Goal: Information Seeking & Learning: Learn about a topic

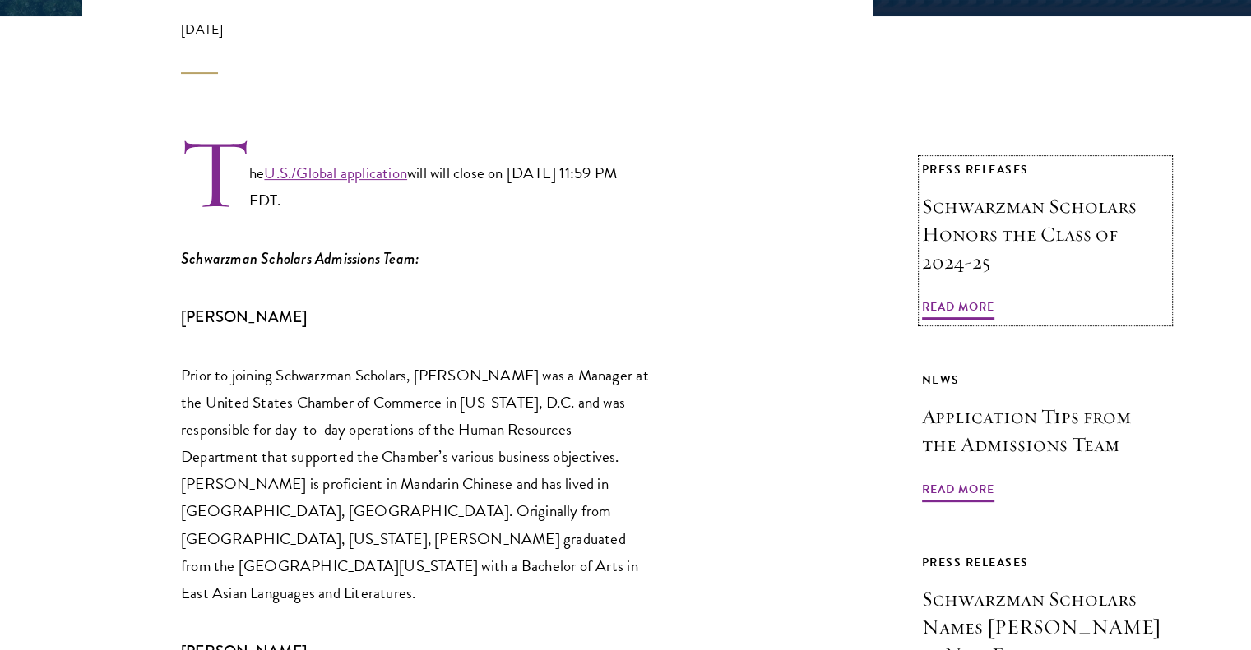
scroll to position [987, 0]
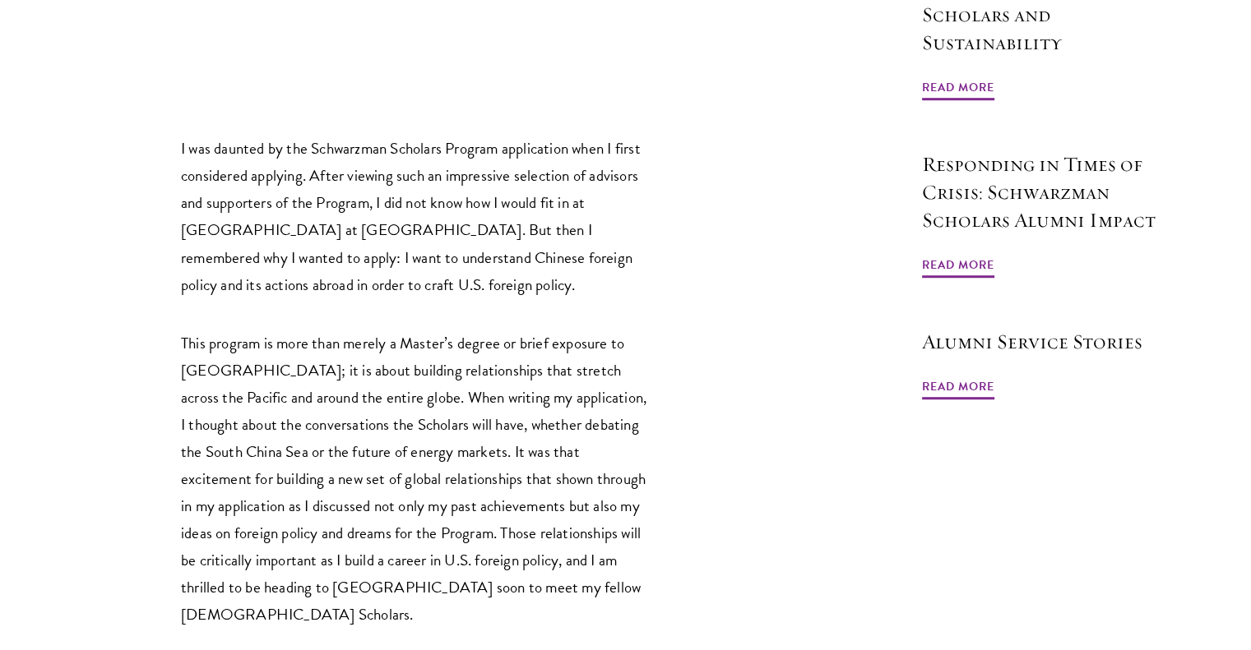
scroll to position [1233, 0]
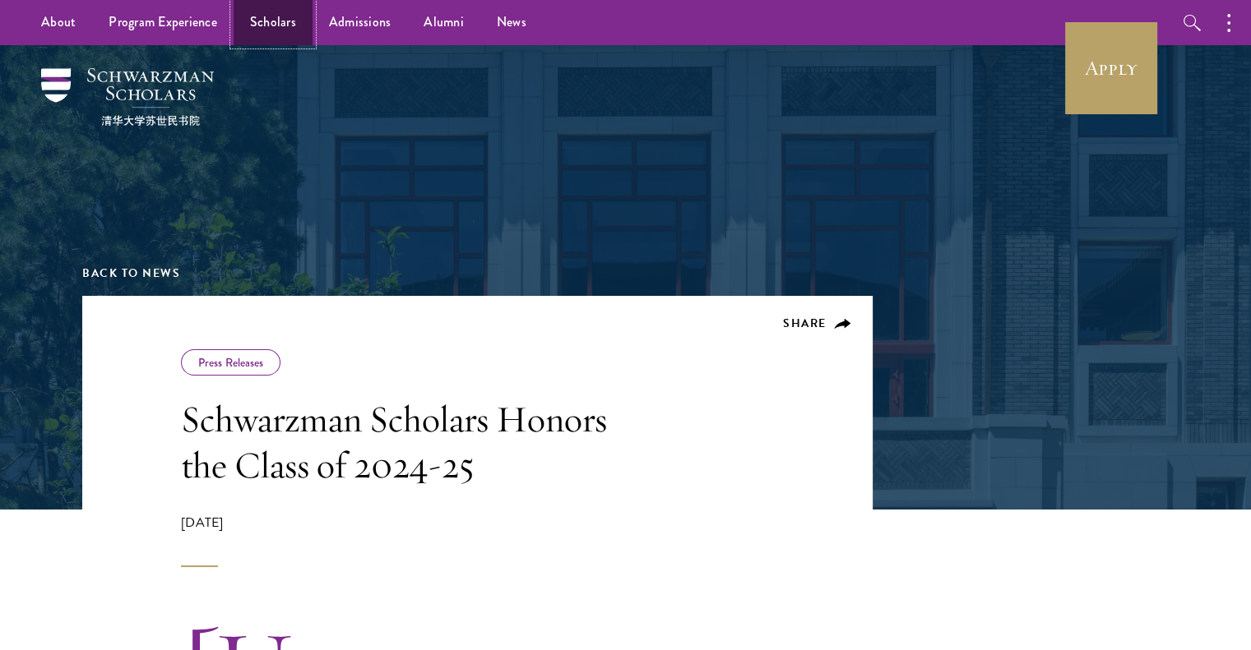
click at [276, 13] on link "Scholars" at bounding box center [273, 22] width 79 height 45
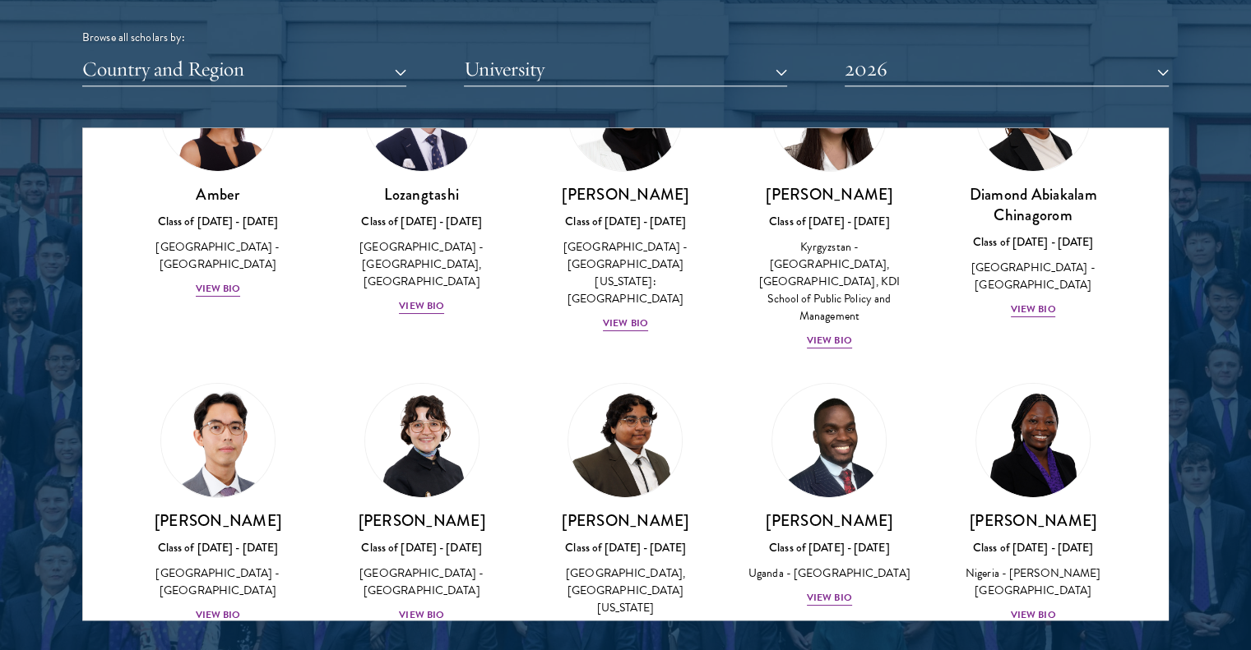
scroll to position [164, 0]
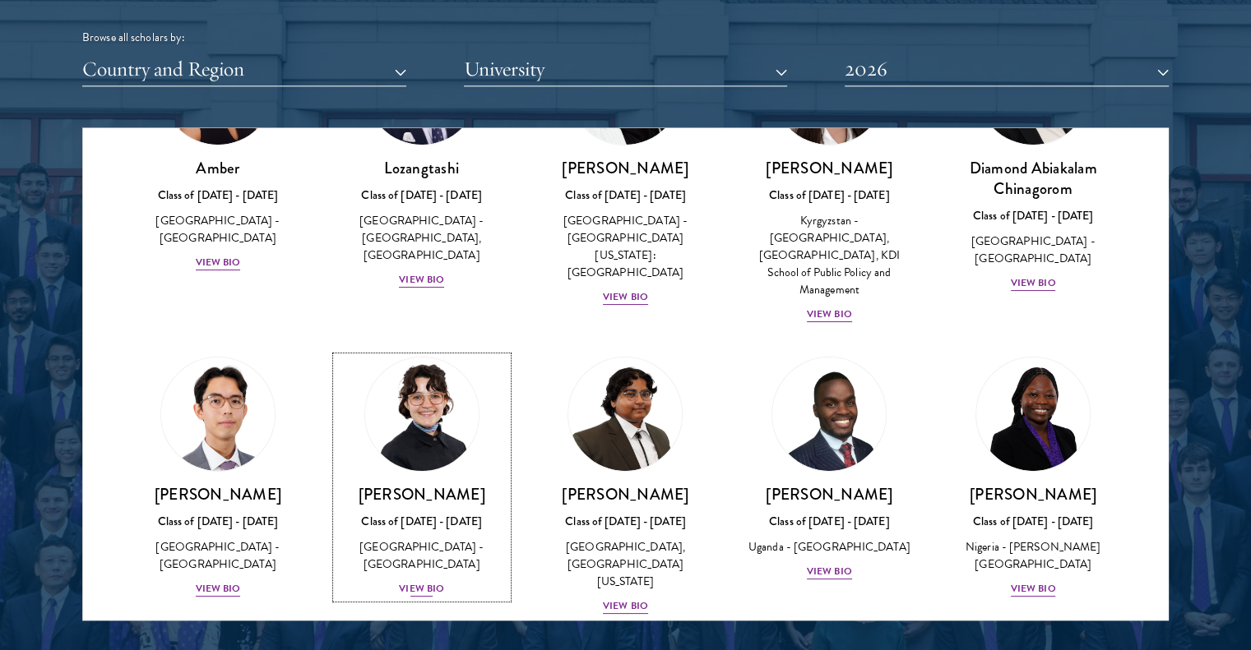
click at [410, 581] on div "View Bio" at bounding box center [421, 589] width 45 height 16
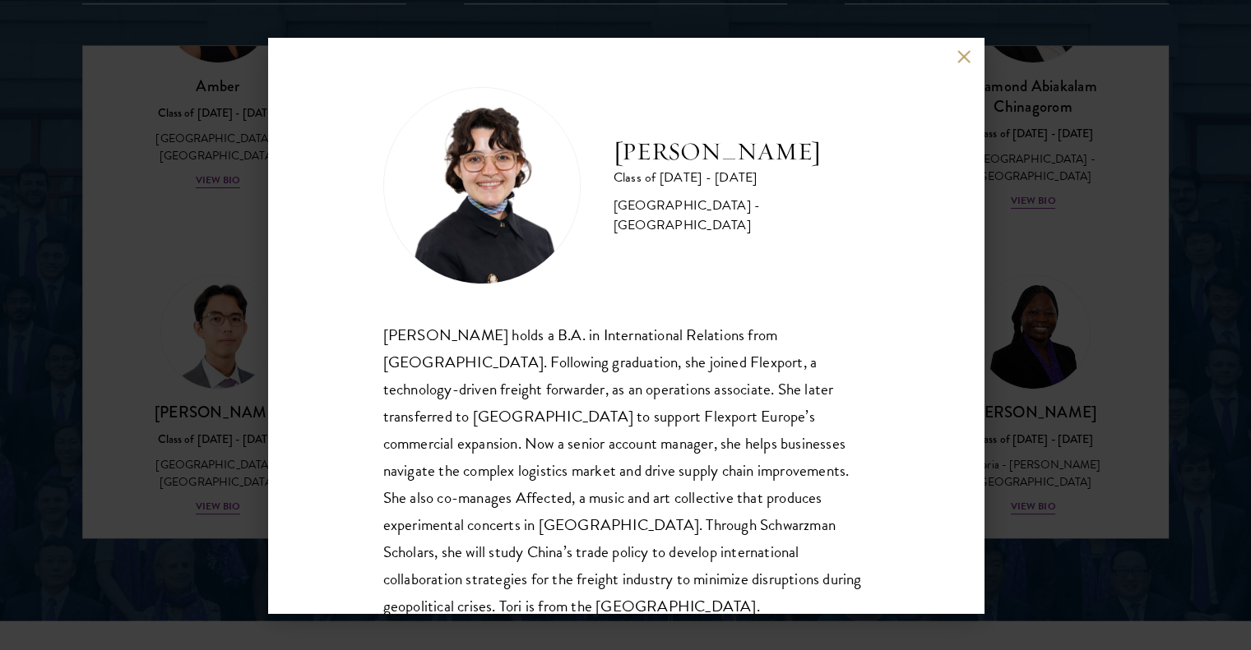
click at [957, 52] on button at bounding box center [964, 57] width 14 height 14
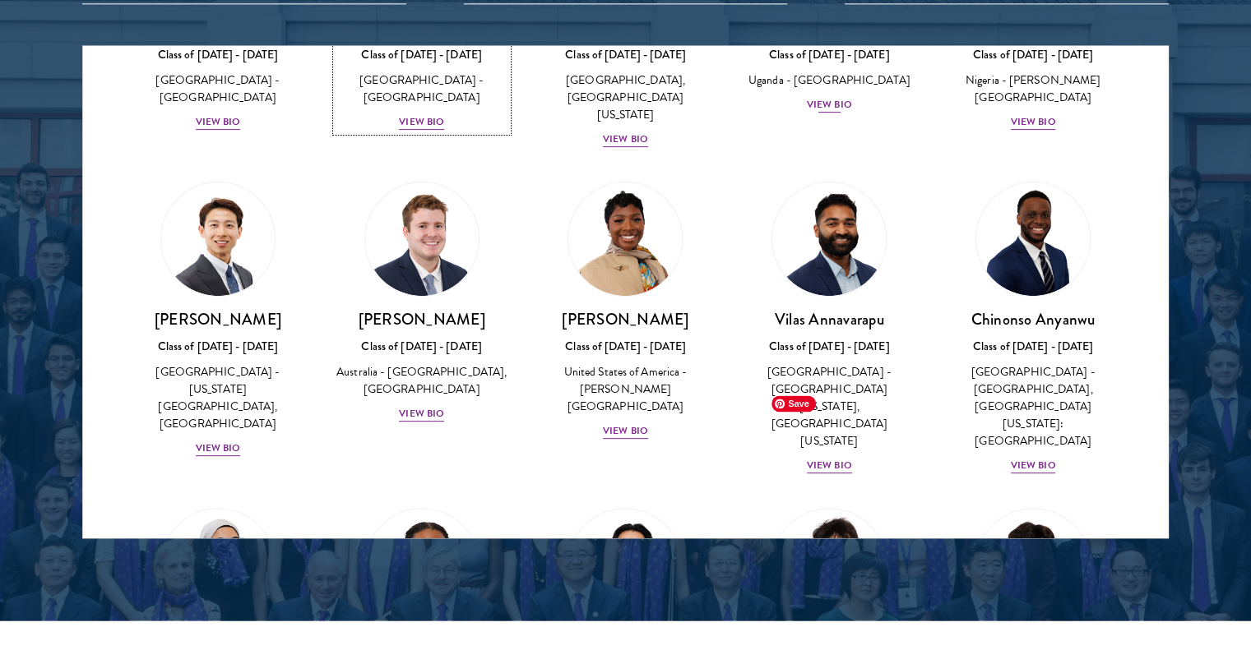
scroll to position [576, 0]
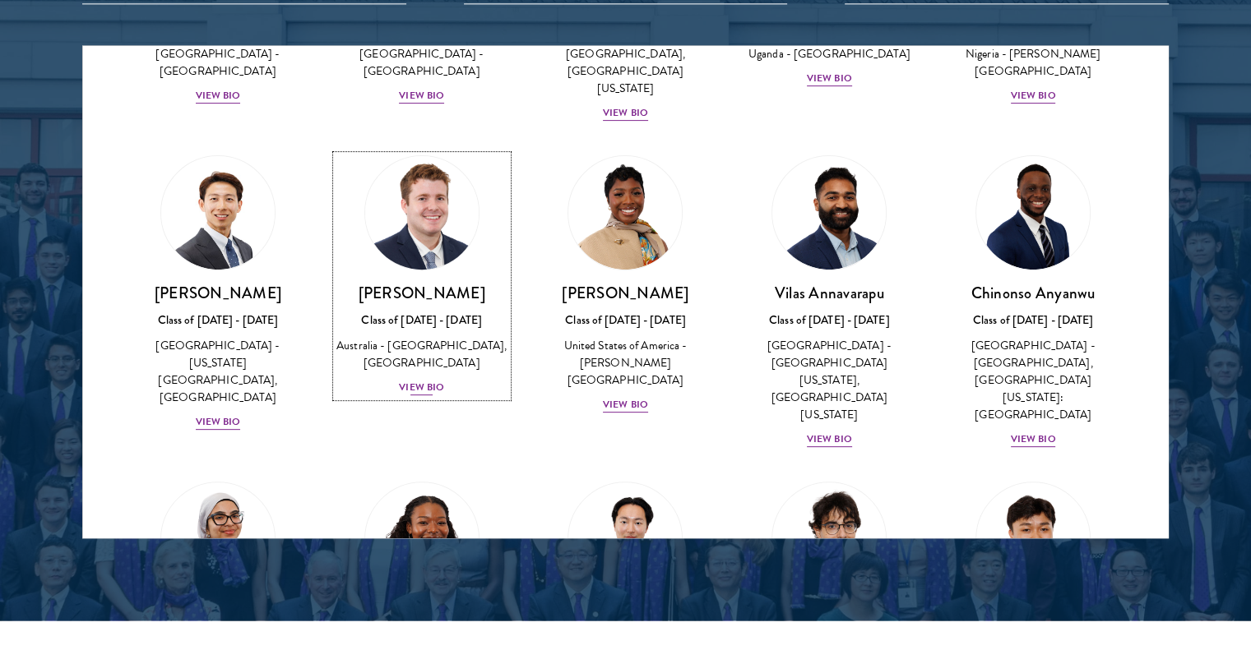
click at [410, 380] on div "View Bio" at bounding box center [421, 388] width 45 height 16
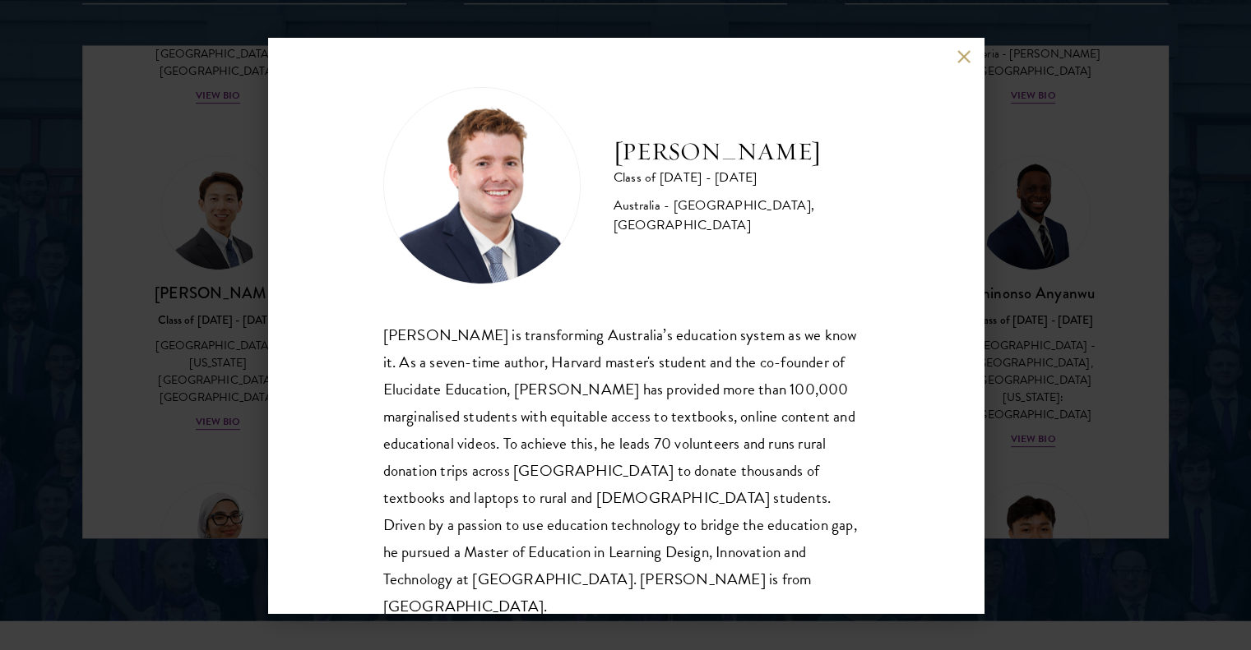
click at [964, 50] on button at bounding box center [964, 57] width 14 height 14
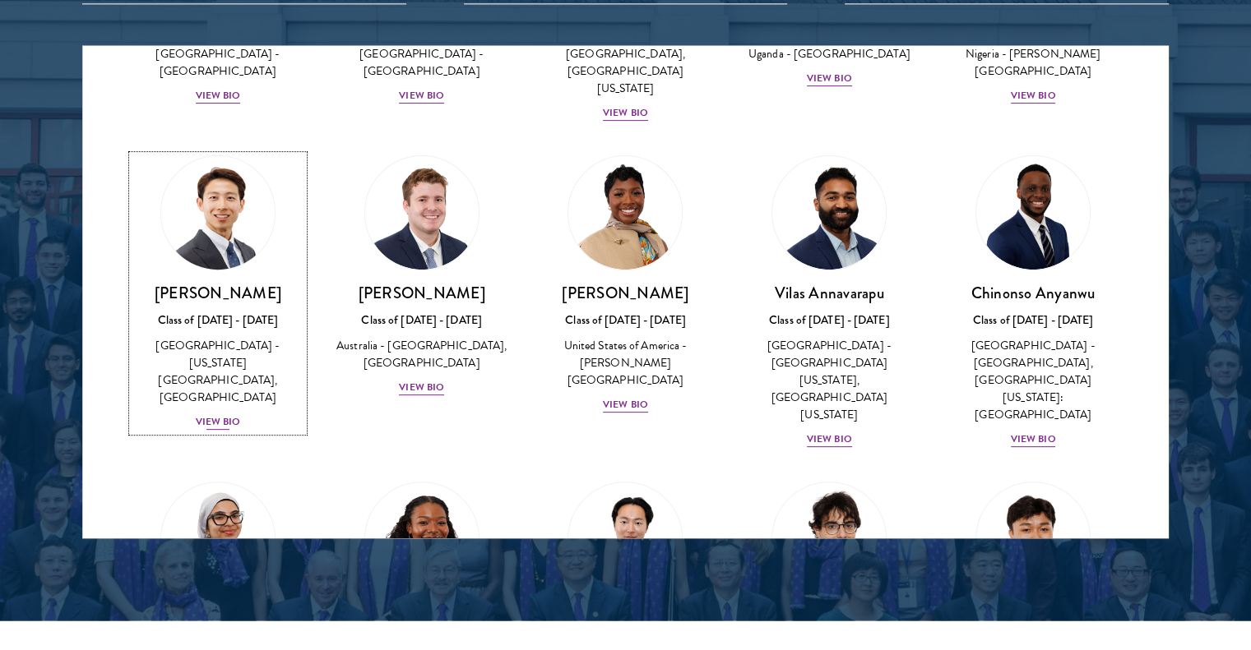
click at [221, 414] on div "View Bio" at bounding box center [218, 422] width 45 height 16
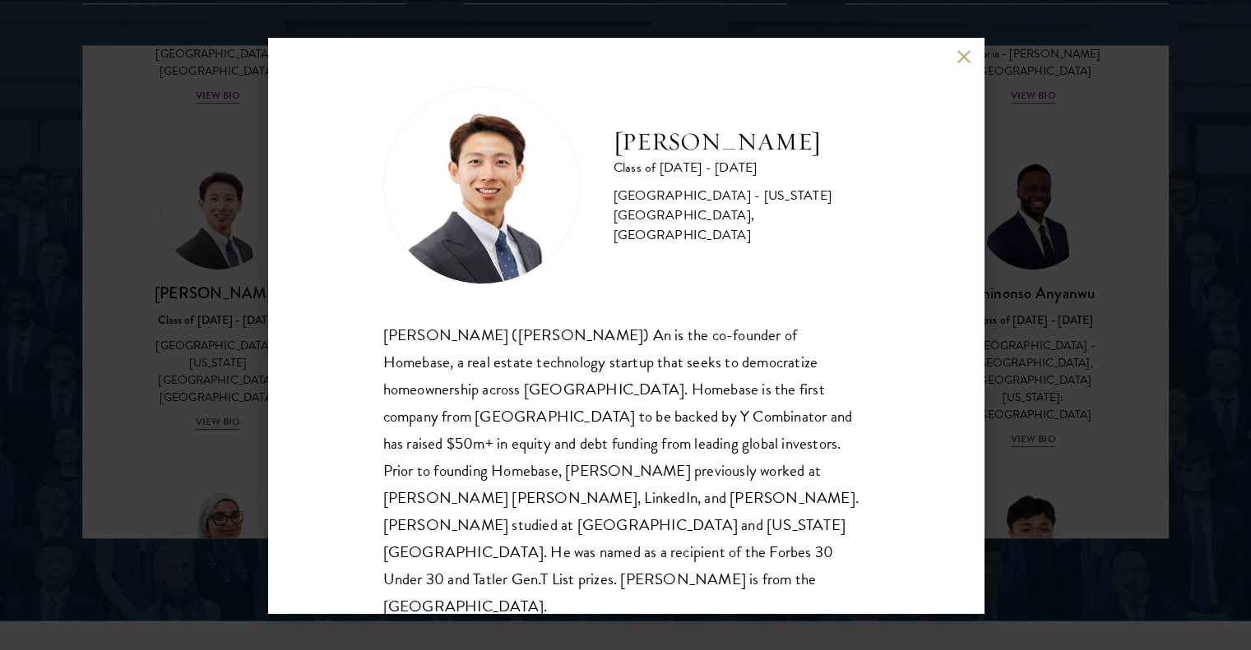
click at [970, 58] on button at bounding box center [964, 57] width 14 height 14
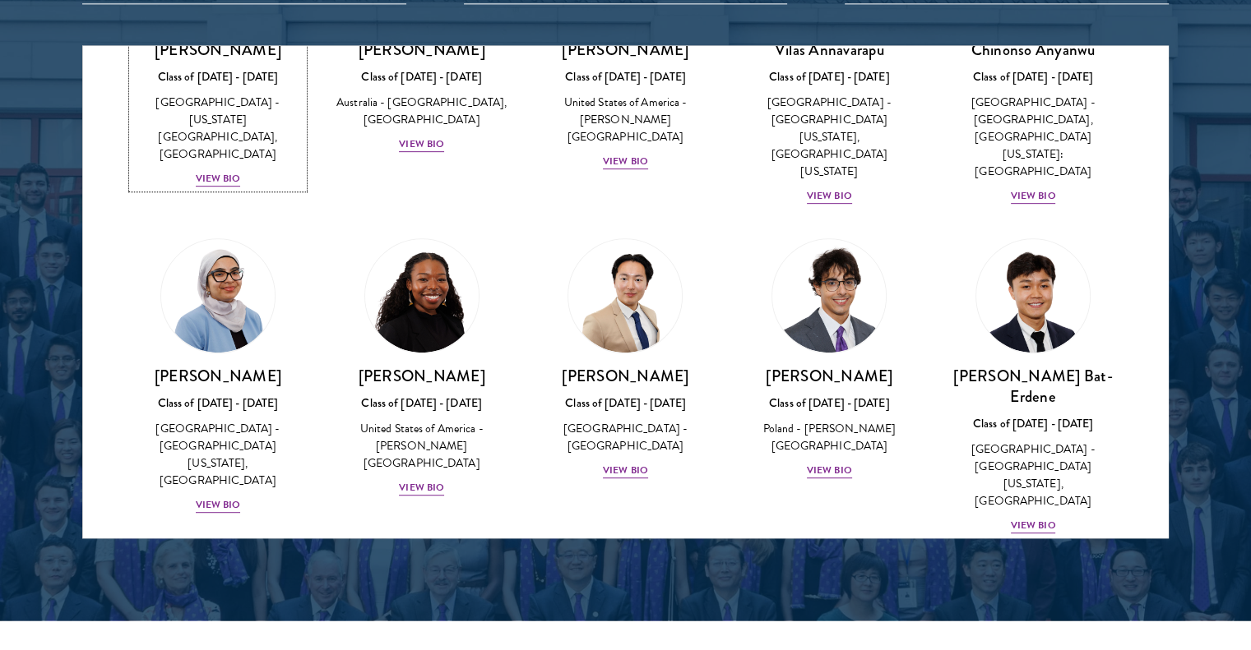
scroll to position [822, 0]
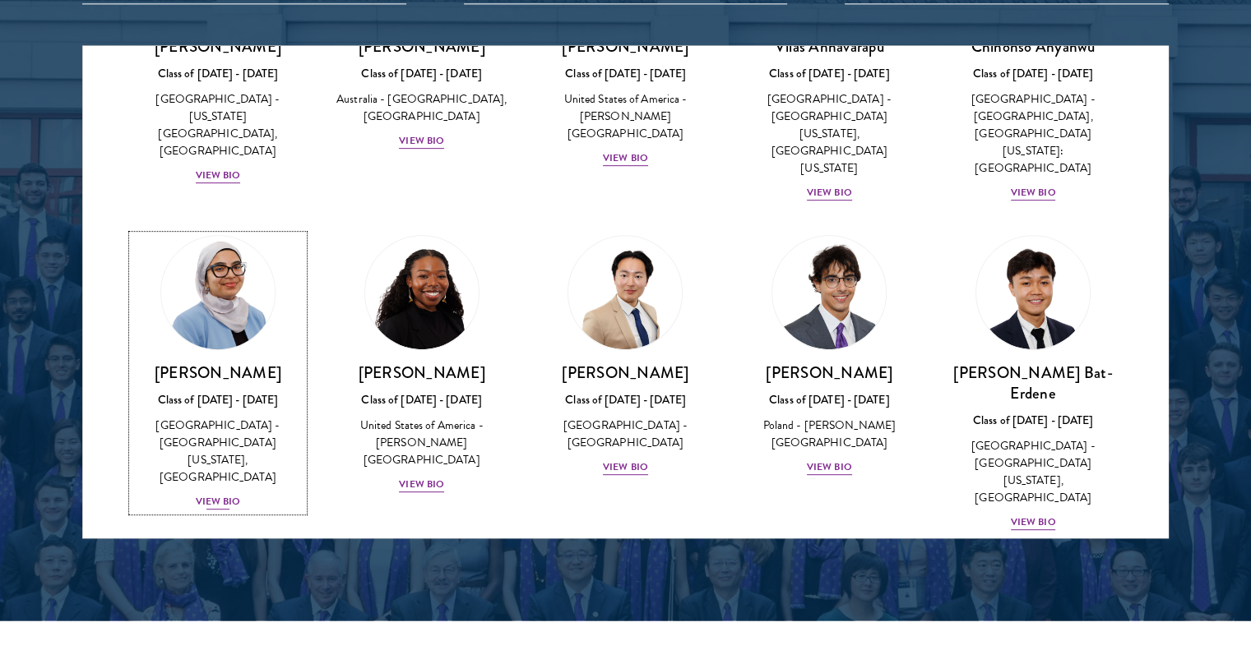
click at [227, 494] on div "View Bio" at bounding box center [218, 502] width 45 height 16
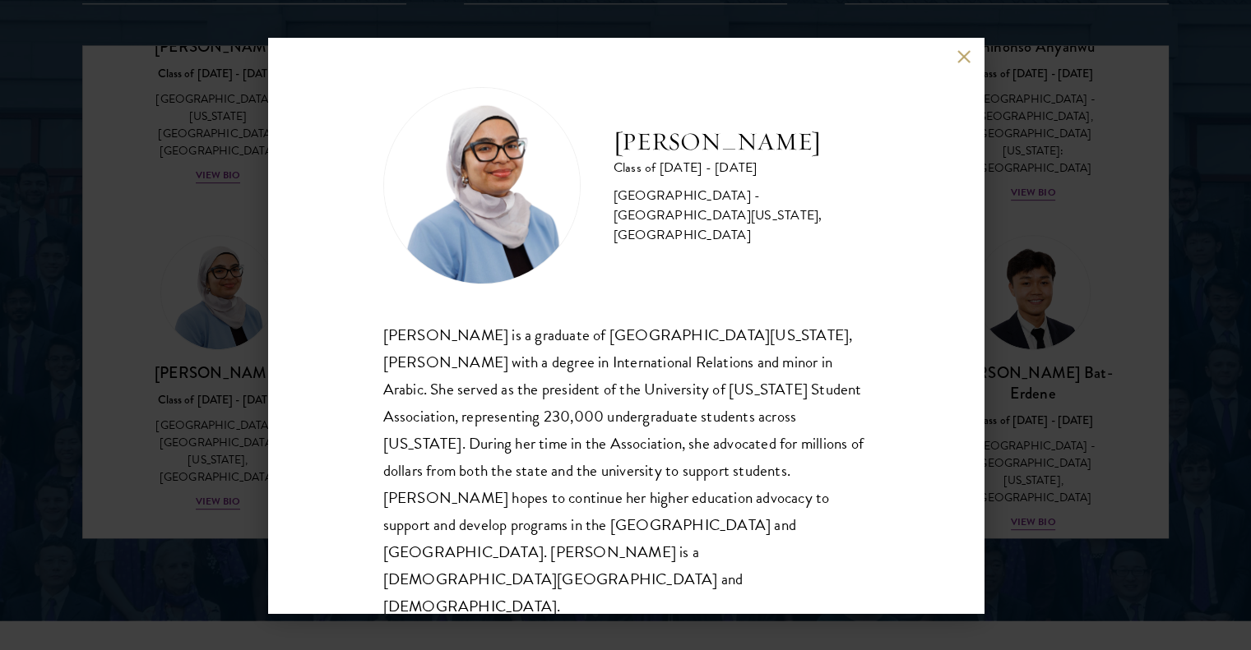
click at [962, 64] on button at bounding box center [964, 57] width 14 height 14
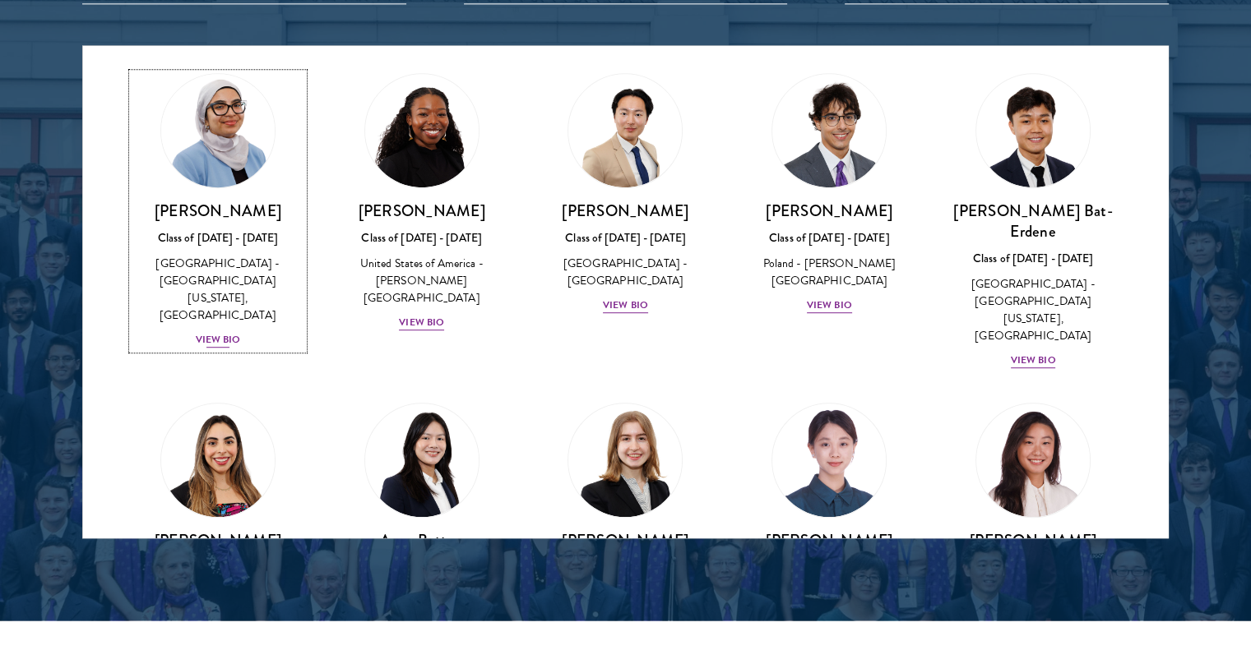
scroll to position [987, 0]
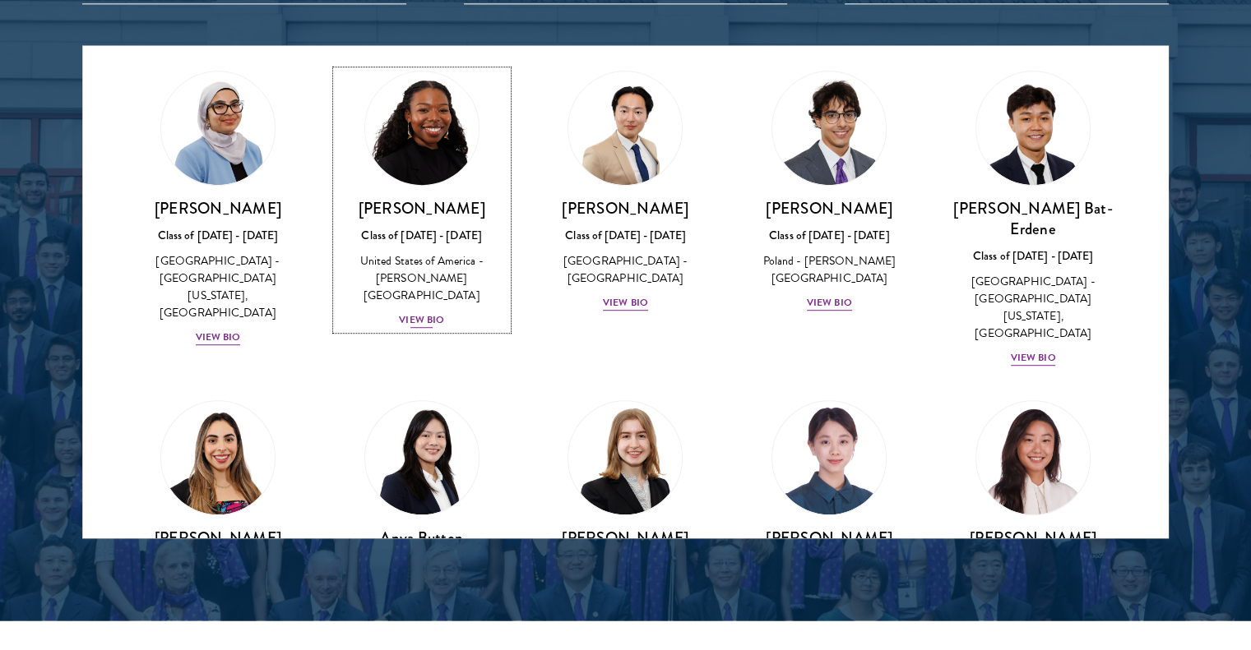
click at [424, 240] on div "Cowiya Arouna Class of [DATE] - [DATE] [GEOGRAPHIC_DATA] - [PERSON_NAME][GEOGRA…" at bounding box center [421, 264] width 171 height 132
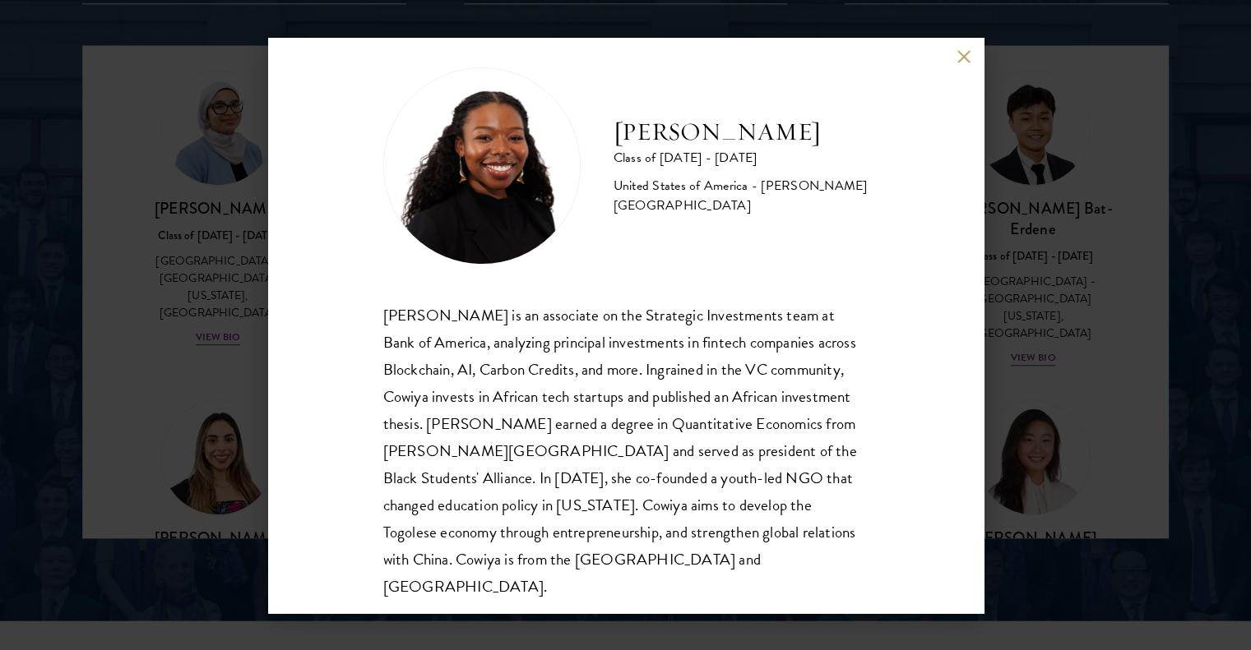
scroll to position [29, 0]
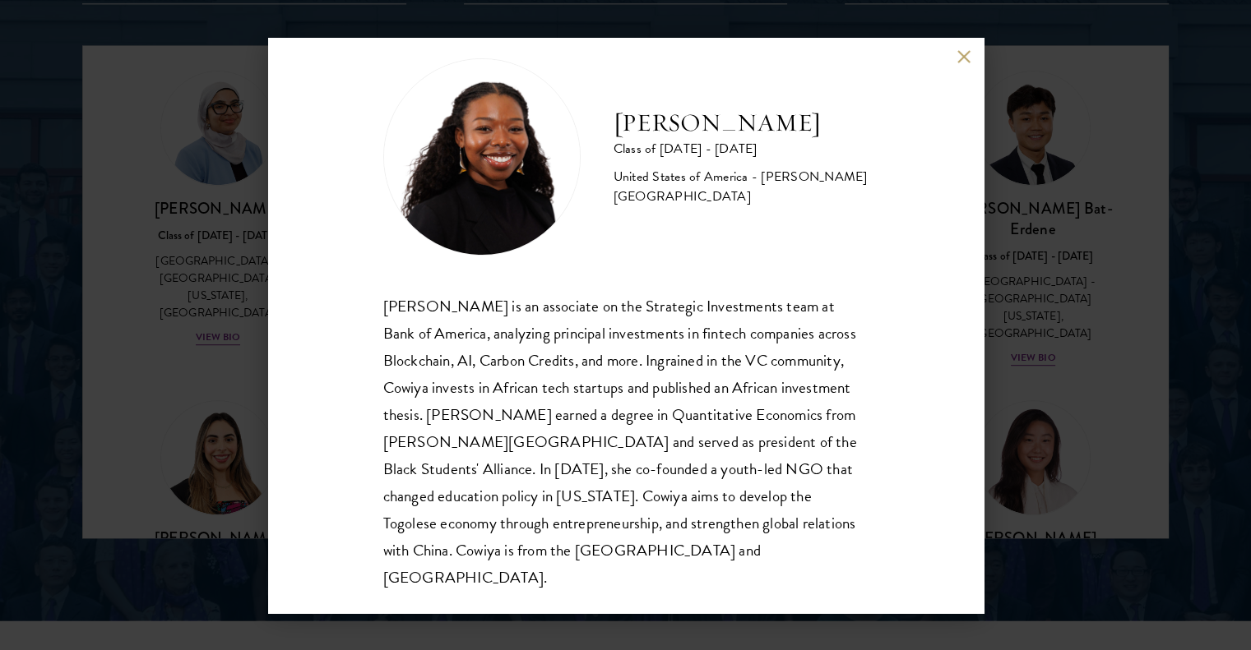
click at [961, 56] on button at bounding box center [964, 57] width 14 height 14
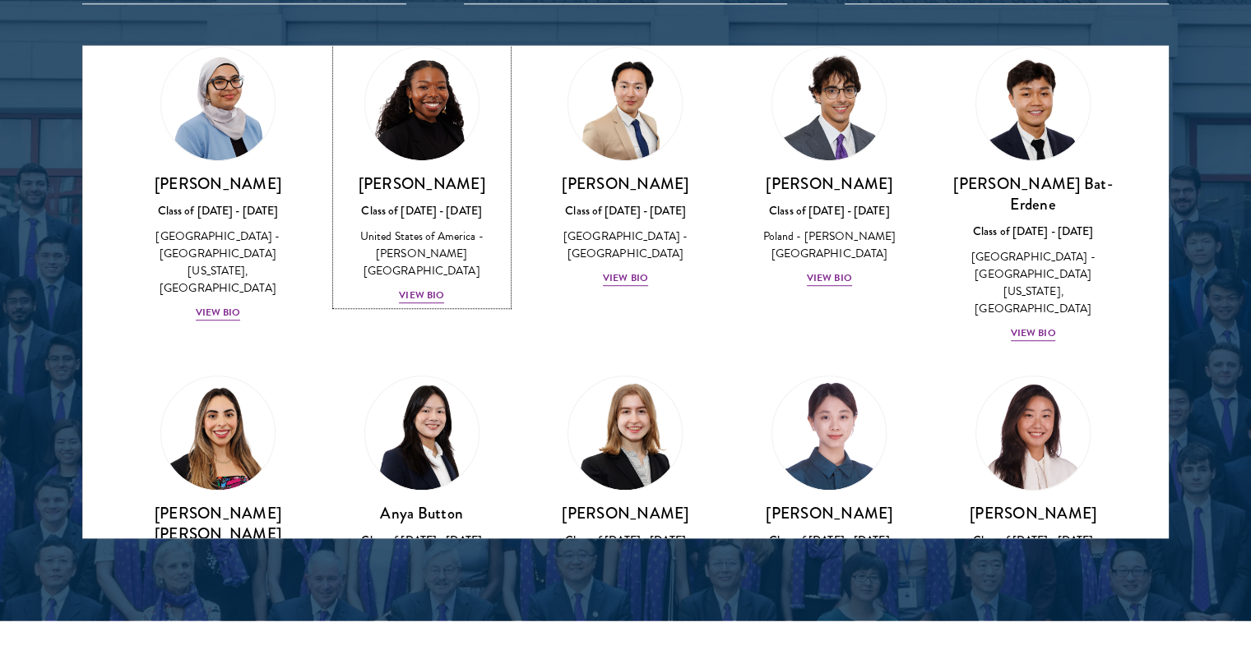
scroll to position [1042, 0]
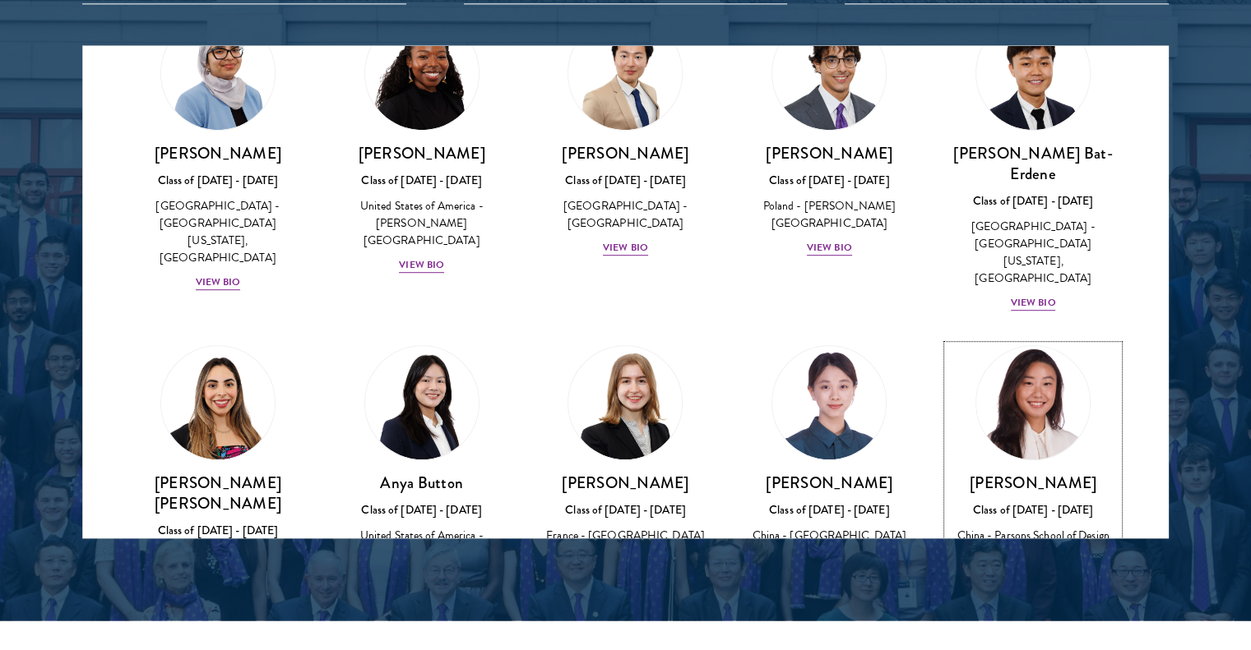
click at [1011, 553] on div "View Bio" at bounding box center [1033, 561] width 45 height 16
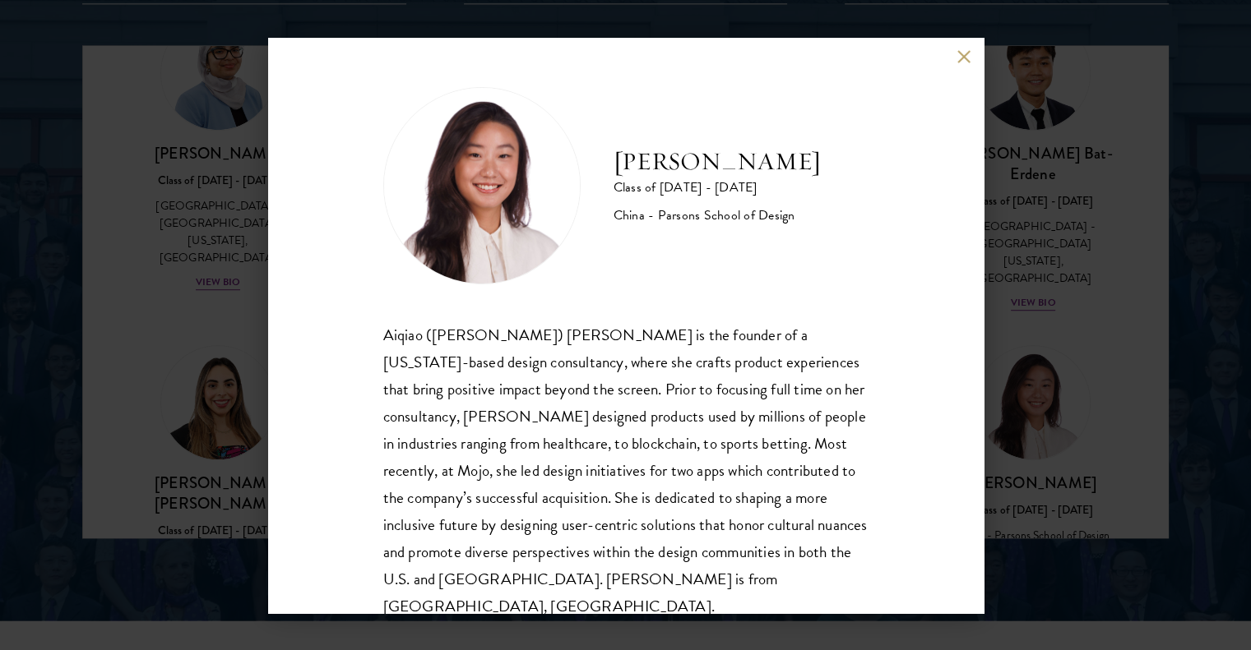
click at [966, 52] on button at bounding box center [964, 57] width 14 height 14
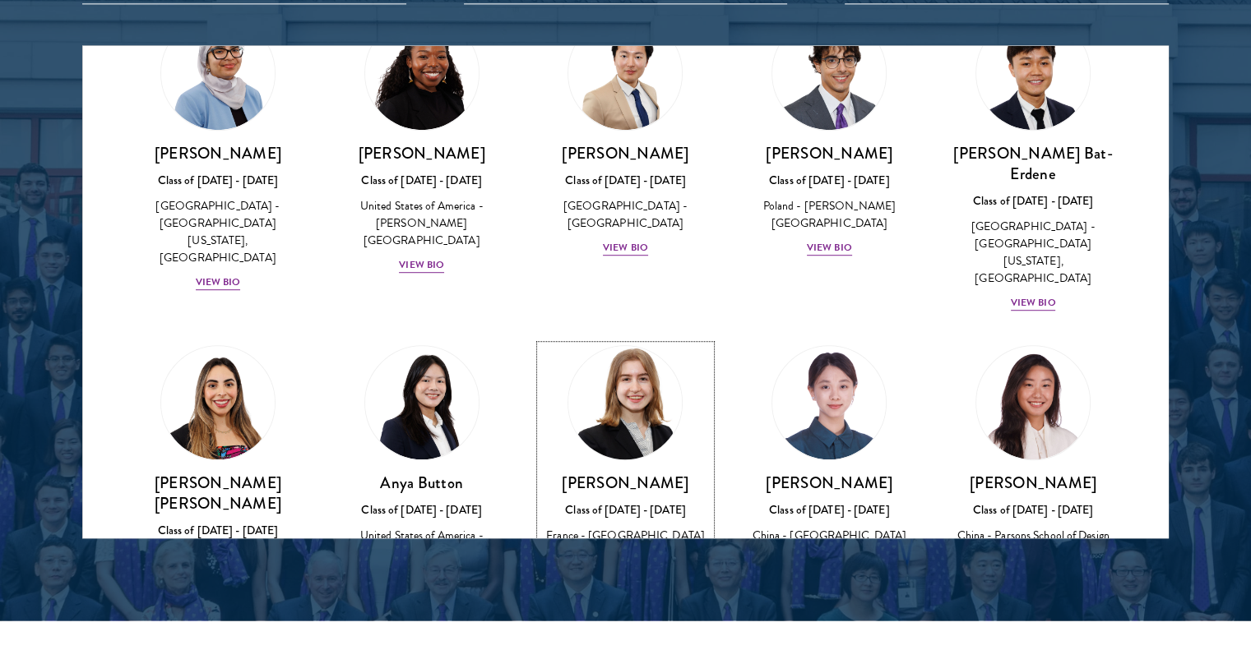
click at [626, 553] on div "View Bio" at bounding box center [625, 561] width 45 height 16
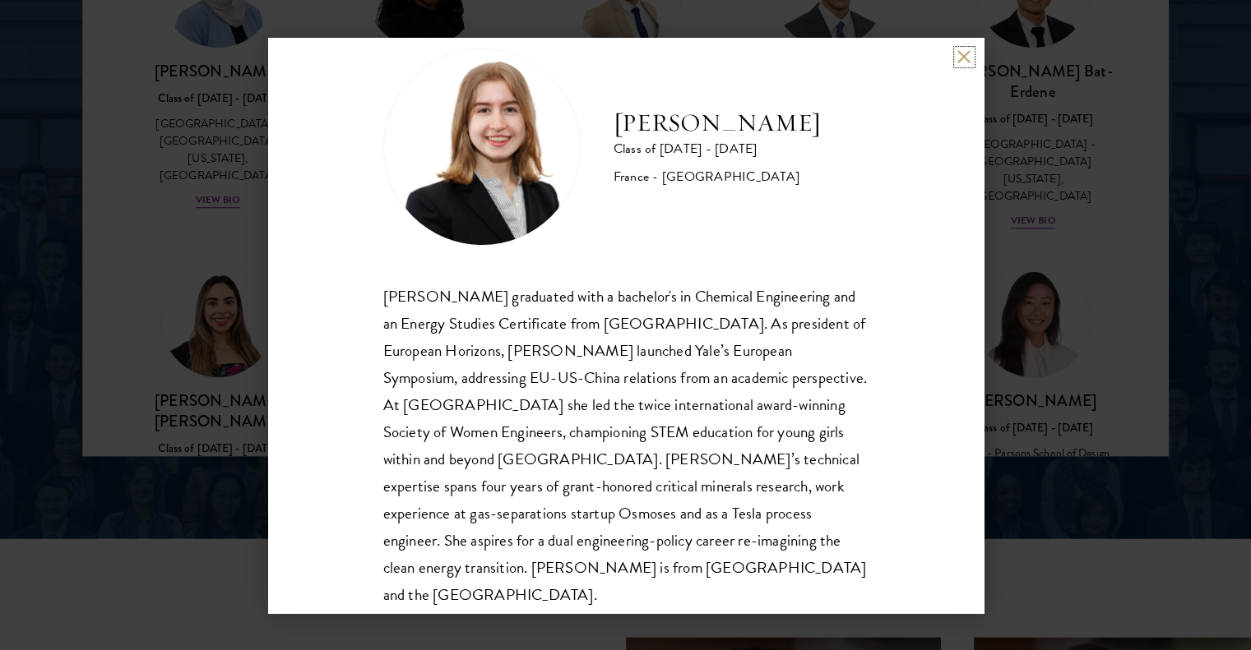
scroll to position [56, 0]
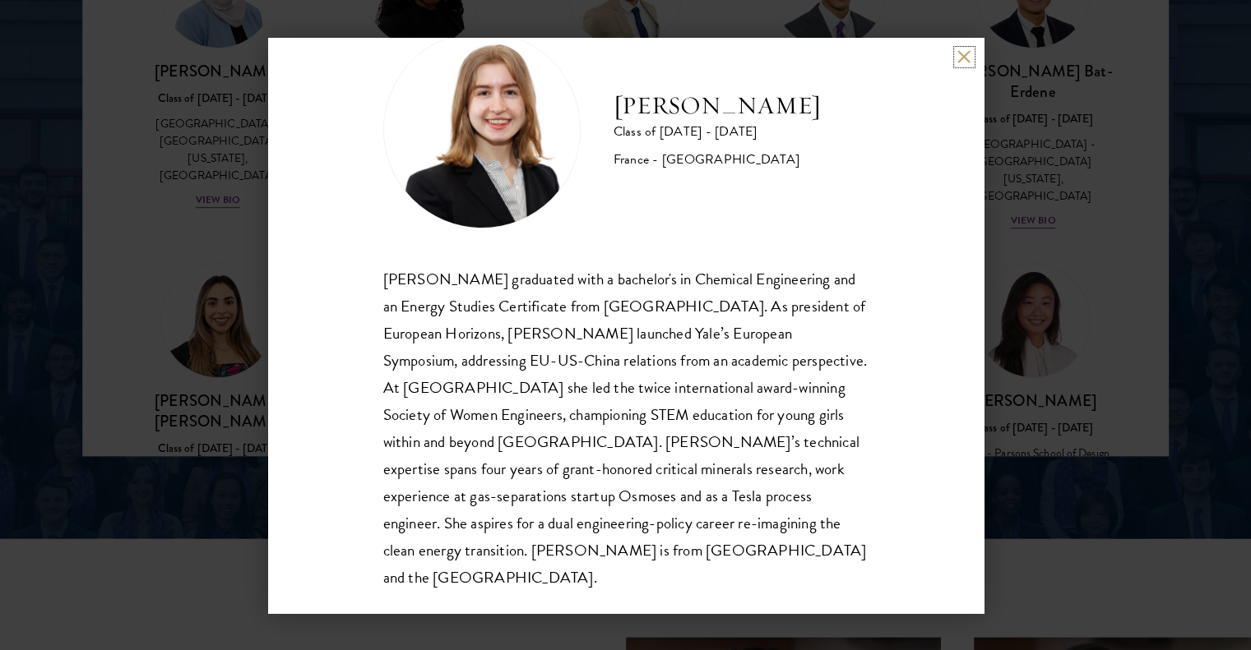
click at [957, 58] on button at bounding box center [964, 57] width 14 height 14
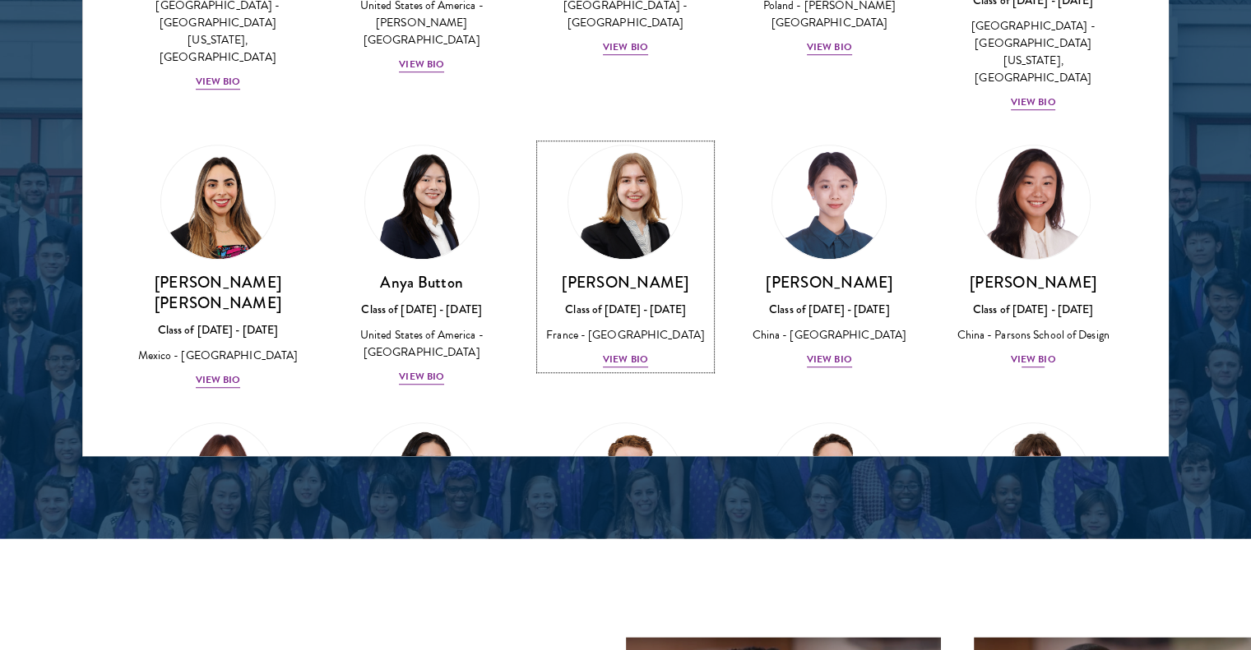
scroll to position [1206, 0]
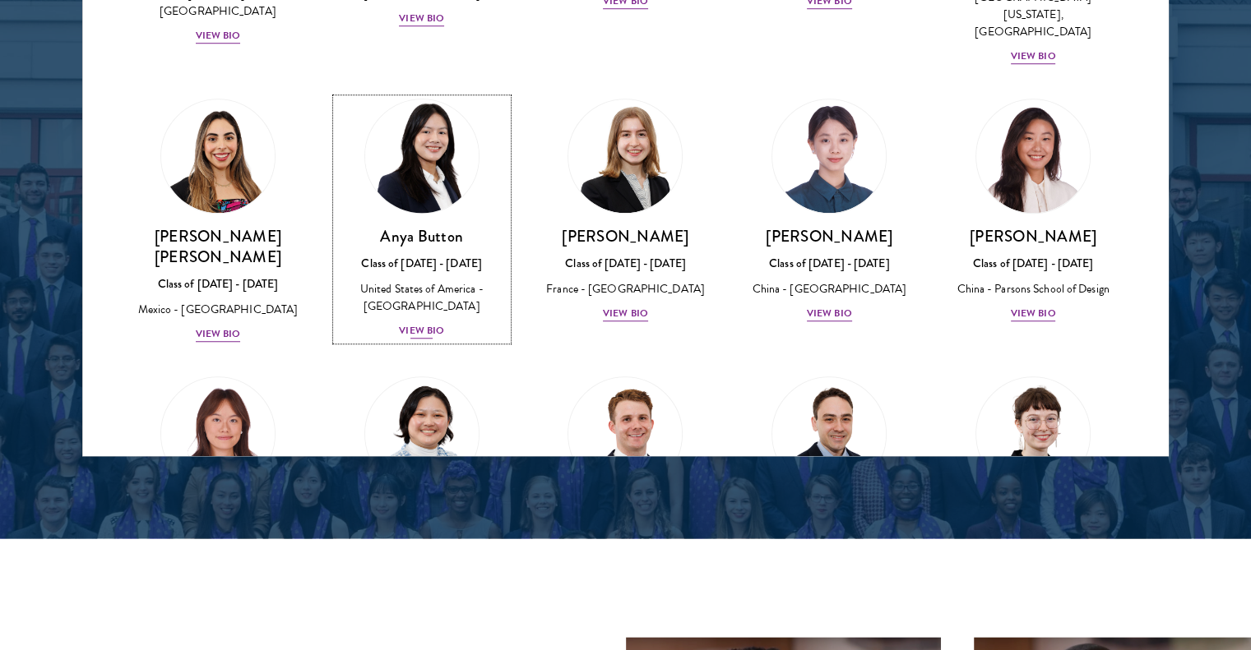
click at [417, 323] on div "View Bio" at bounding box center [421, 331] width 45 height 16
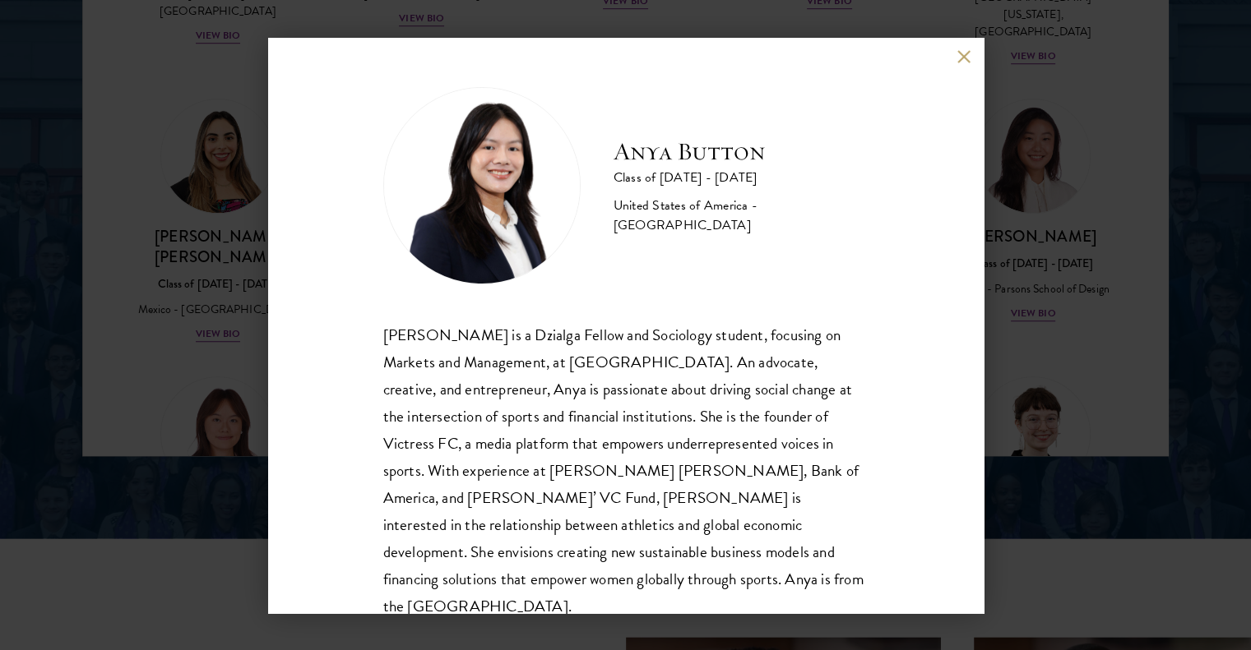
click at [965, 52] on button at bounding box center [964, 57] width 14 height 14
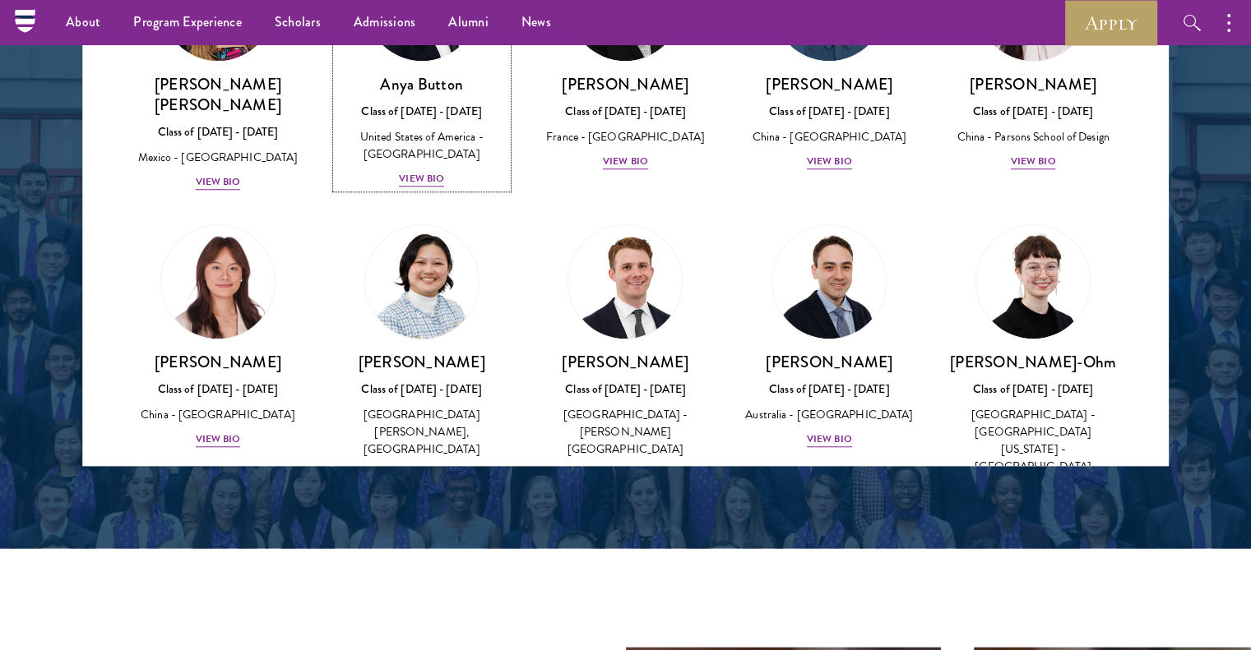
scroll to position [1371, 0]
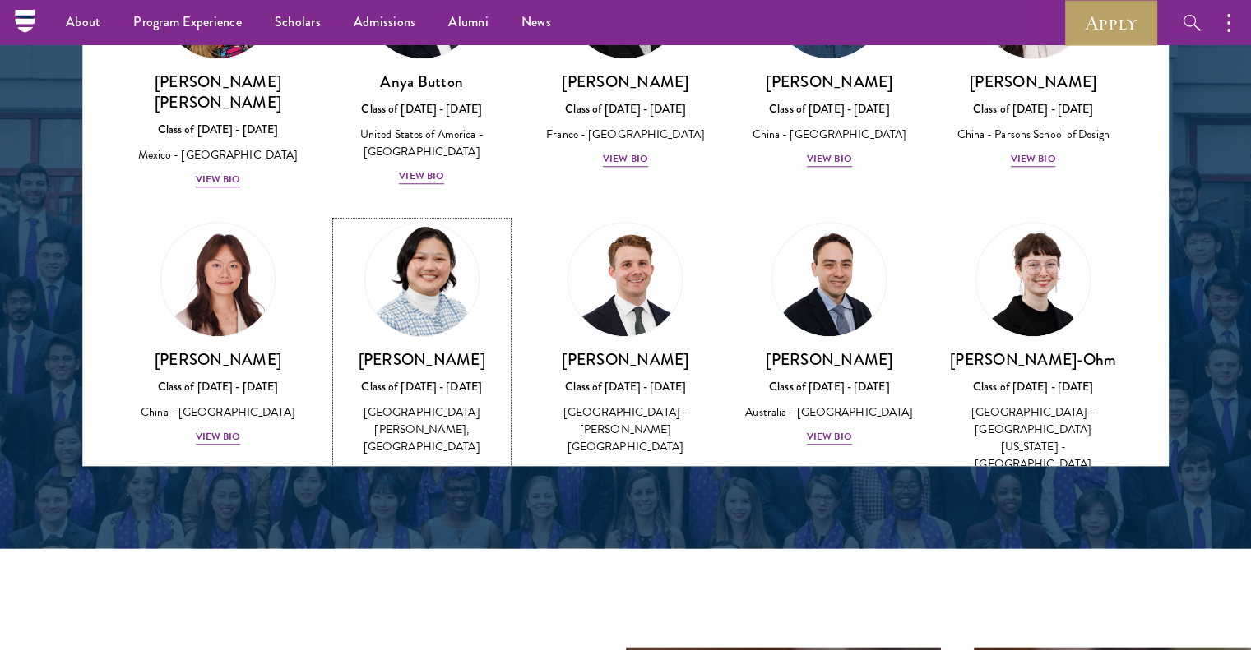
click at [437, 464] on div "View Bio" at bounding box center [421, 472] width 45 height 16
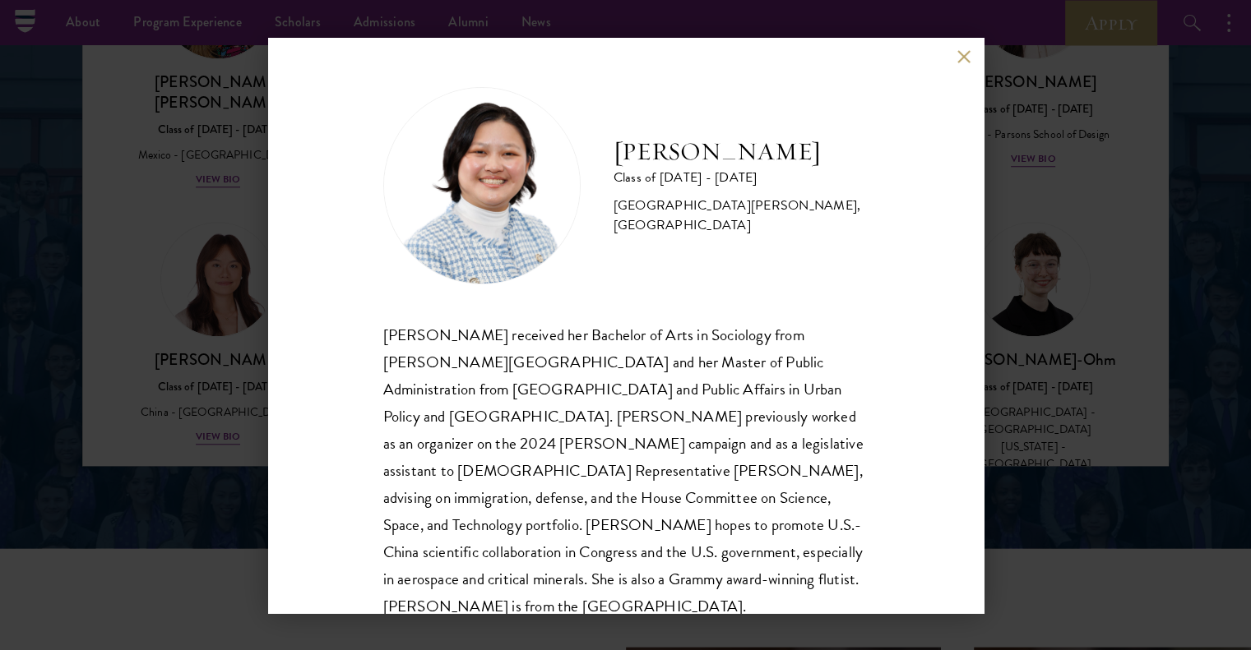
click at [957, 64] on div "[PERSON_NAME] Class of [DATE] - [DATE] [GEOGRAPHIC_DATA] - [PERSON_NAME][GEOGRA…" at bounding box center [625, 326] width 715 height 576
click at [960, 57] on button at bounding box center [964, 57] width 14 height 14
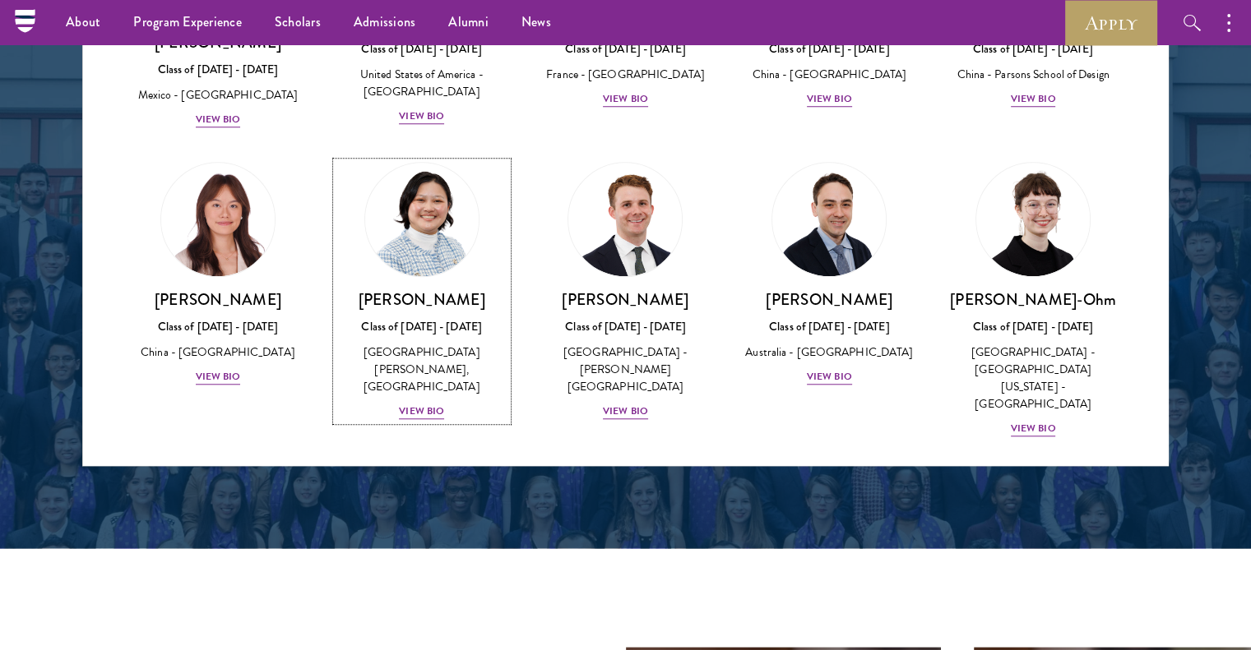
scroll to position [1453, 0]
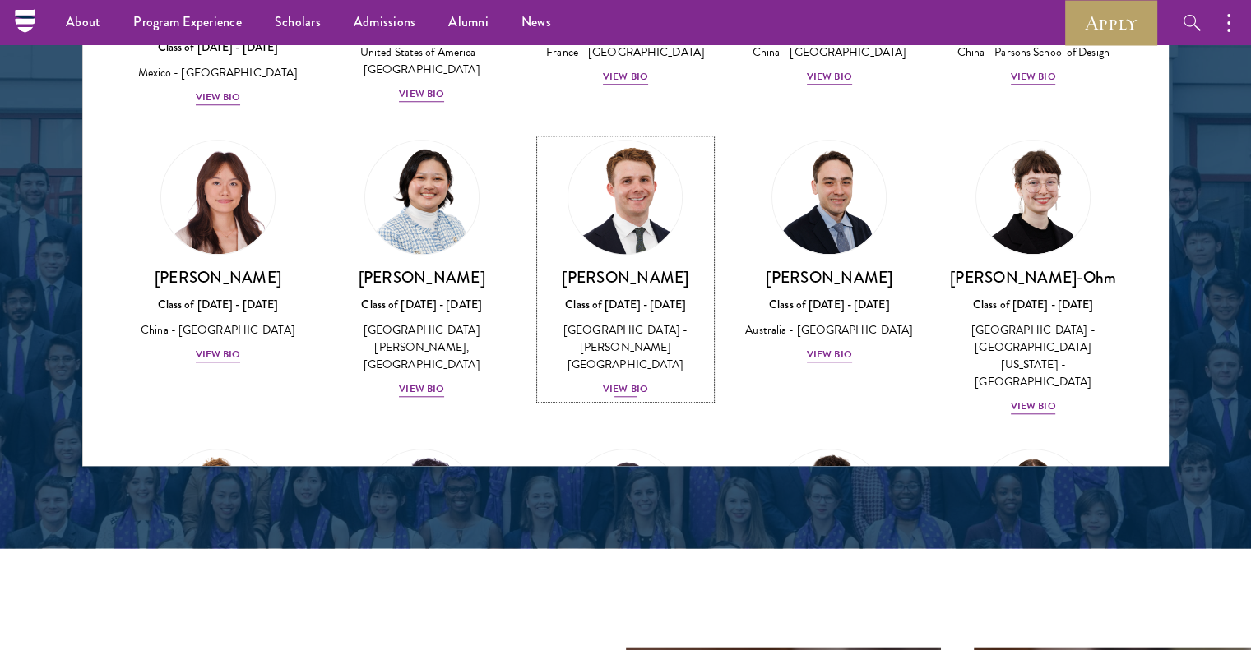
click at [608, 382] on div "View Bio" at bounding box center [625, 390] width 45 height 16
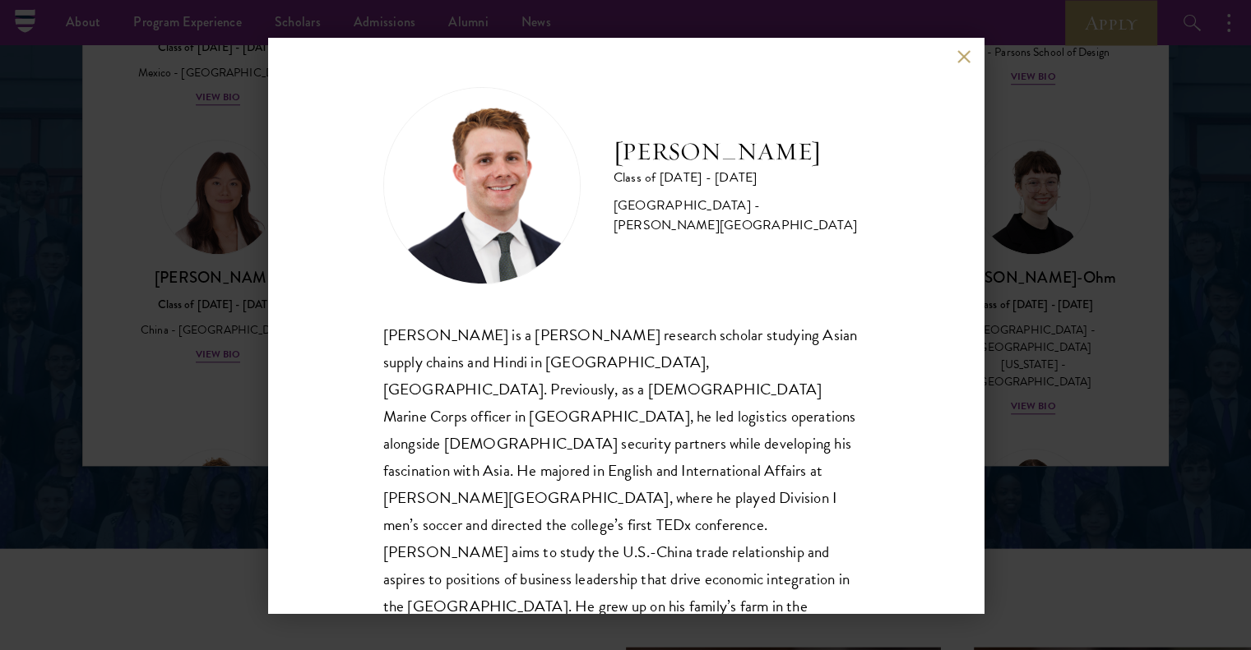
click at [958, 56] on button at bounding box center [964, 57] width 14 height 14
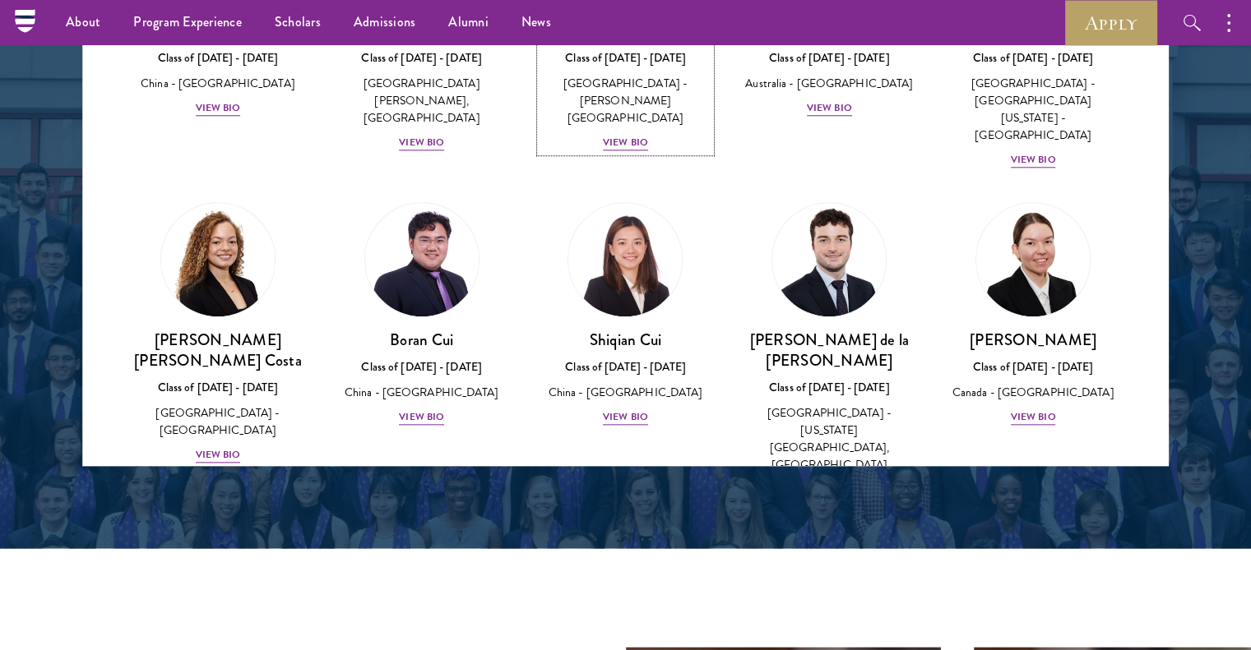
scroll to position [1864, 0]
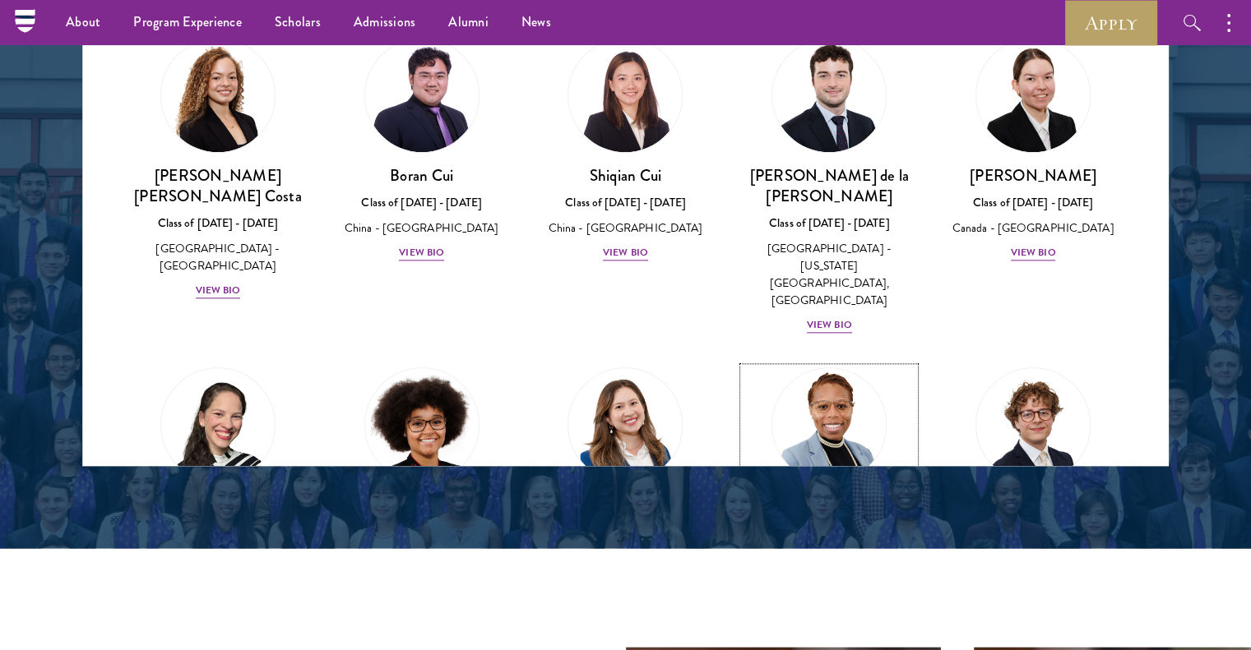
click at [828, 592] on div "View Bio" at bounding box center [829, 600] width 45 height 16
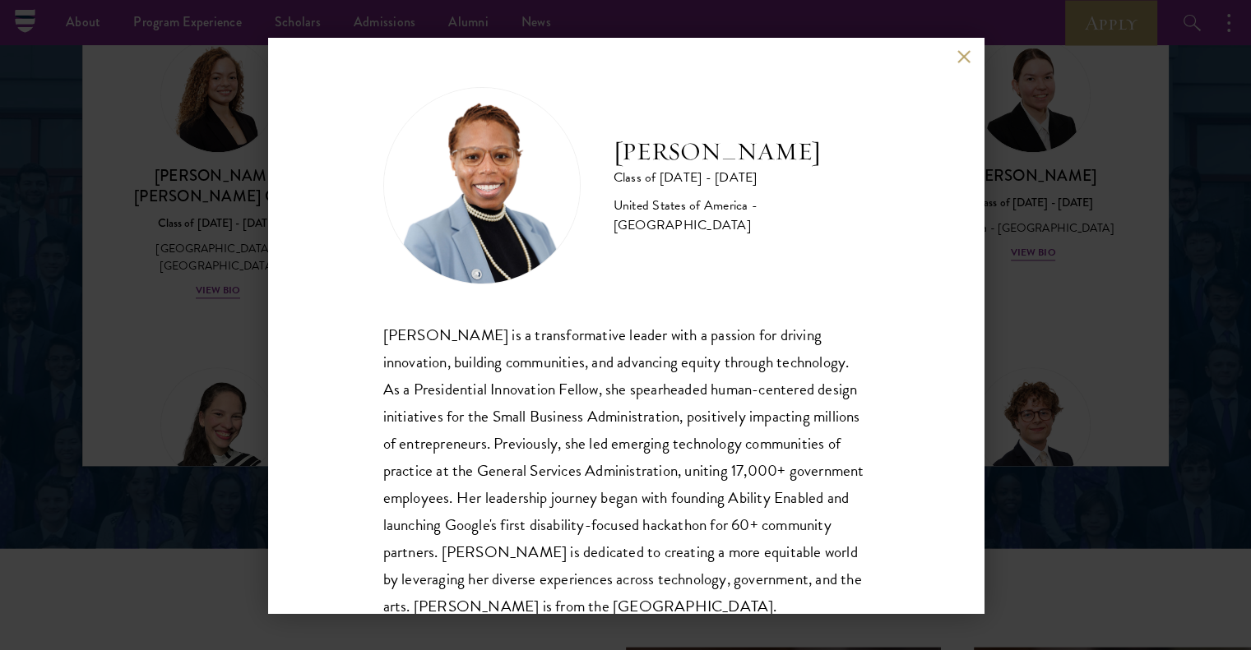
scroll to position [56, 0]
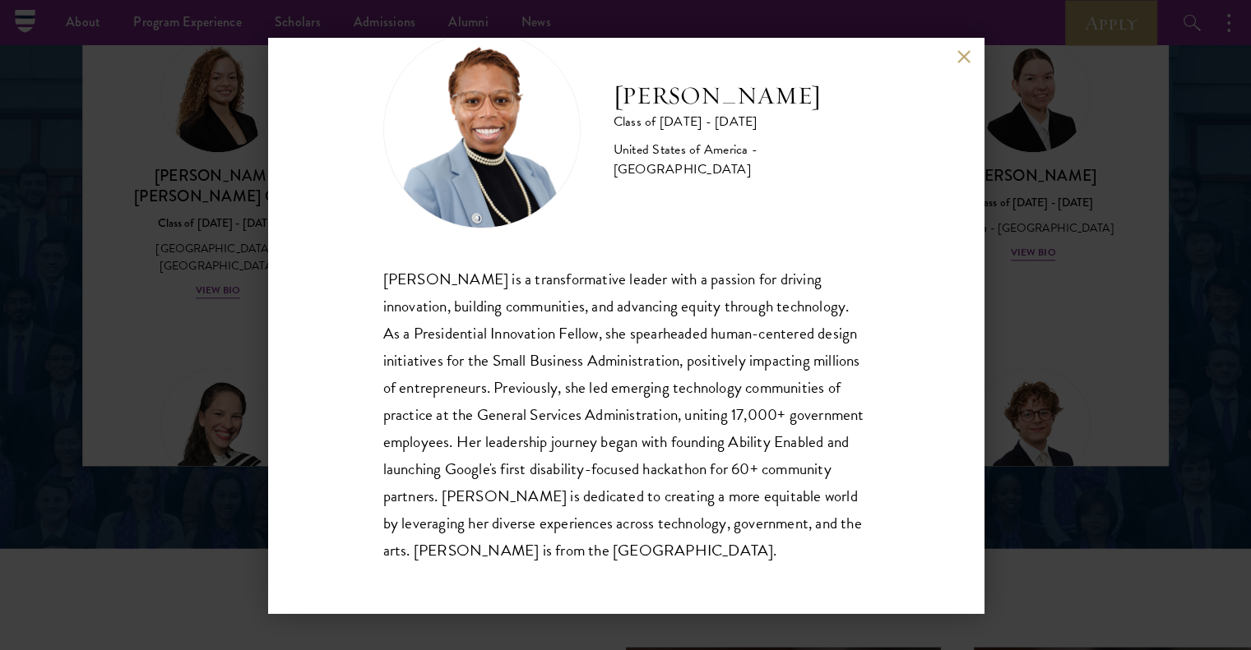
click at [963, 60] on button at bounding box center [964, 57] width 14 height 14
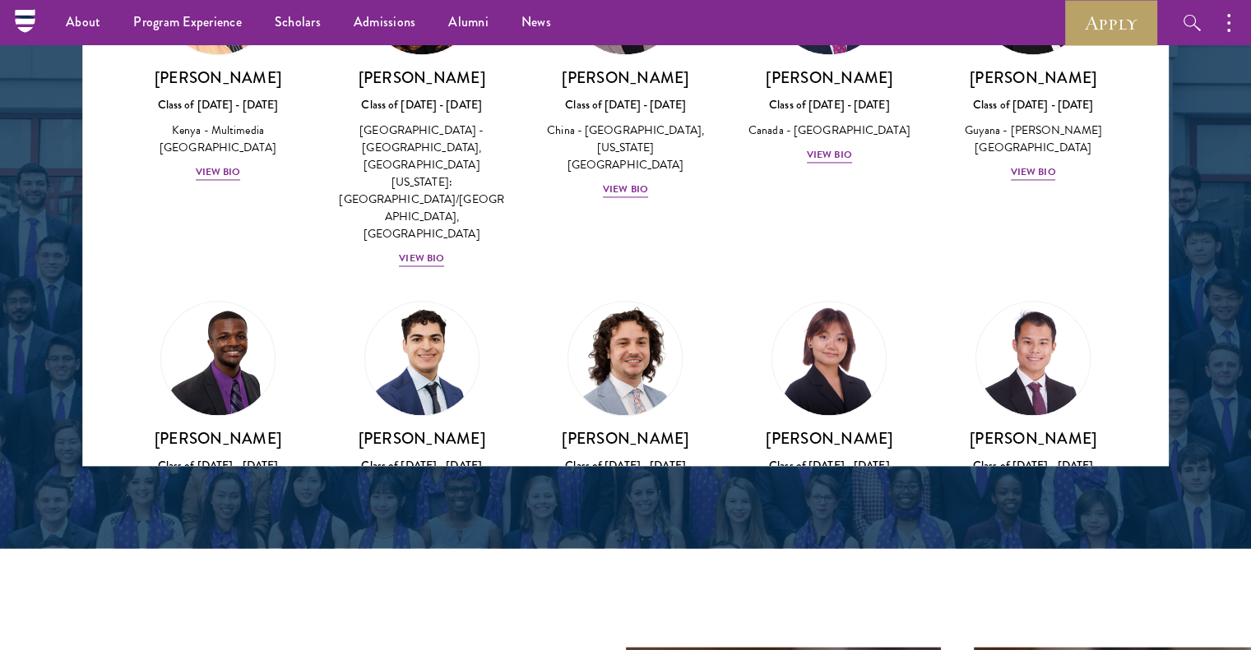
scroll to position [2933, 0]
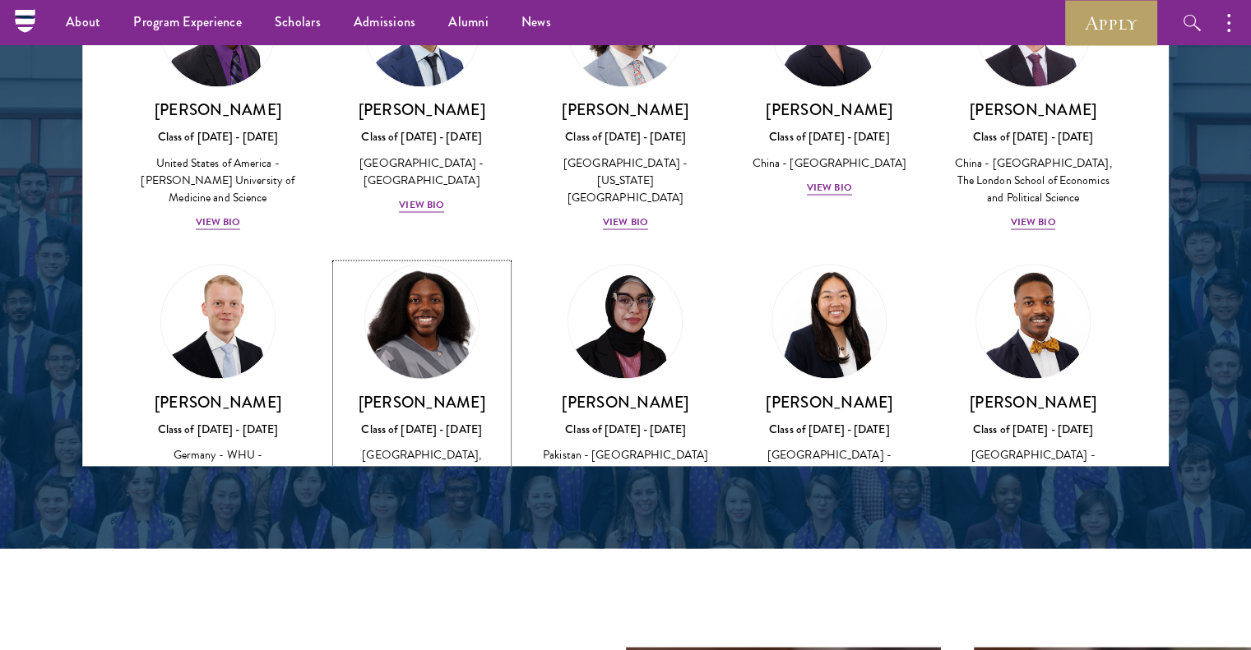
click at [424, 391] on div "[PERSON_NAME] Class of [DATE] - [DATE] [GEOGRAPHIC_DATA] - [GEOGRAPHIC_DATA], […" at bounding box center [421, 465] width 171 height 149
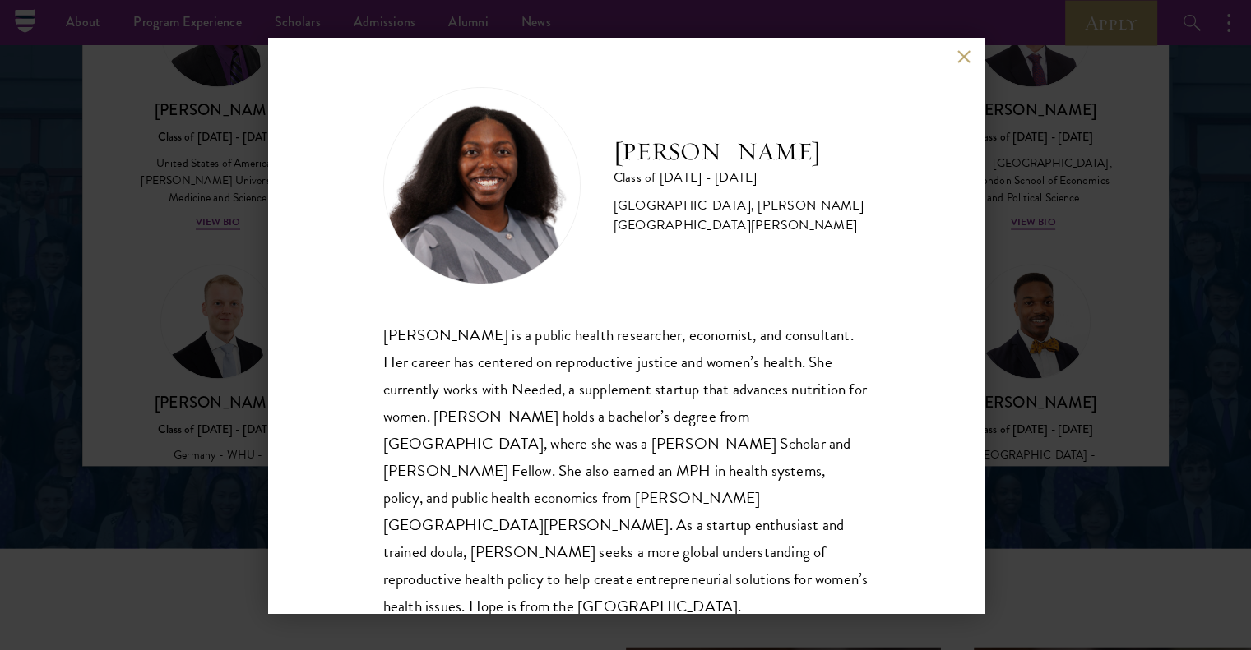
click at [963, 64] on div "[PERSON_NAME] Class of [DATE] - [DATE] [GEOGRAPHIC_DATA] - [GEOGRAPHIC_DATA], […" at bounding box center [625, 326] width 715 height 576
click at [962, 58] on button at bounding box center [964, 57] width 14 height 14
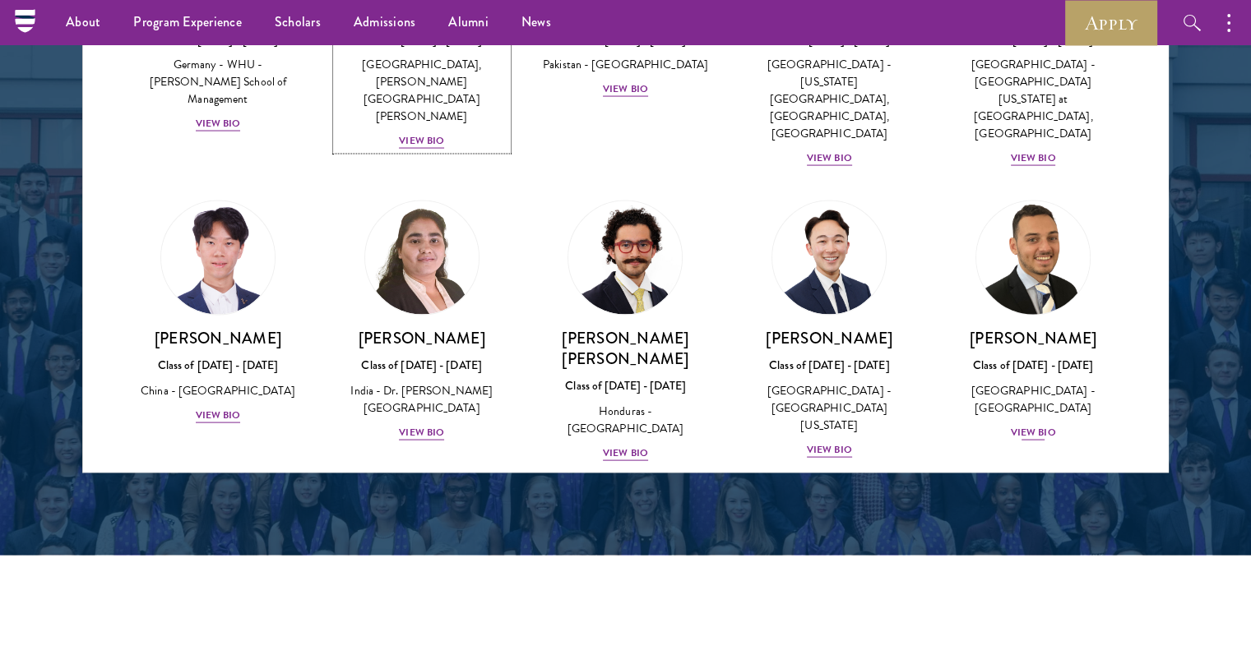
scroll to position [3344, 0]
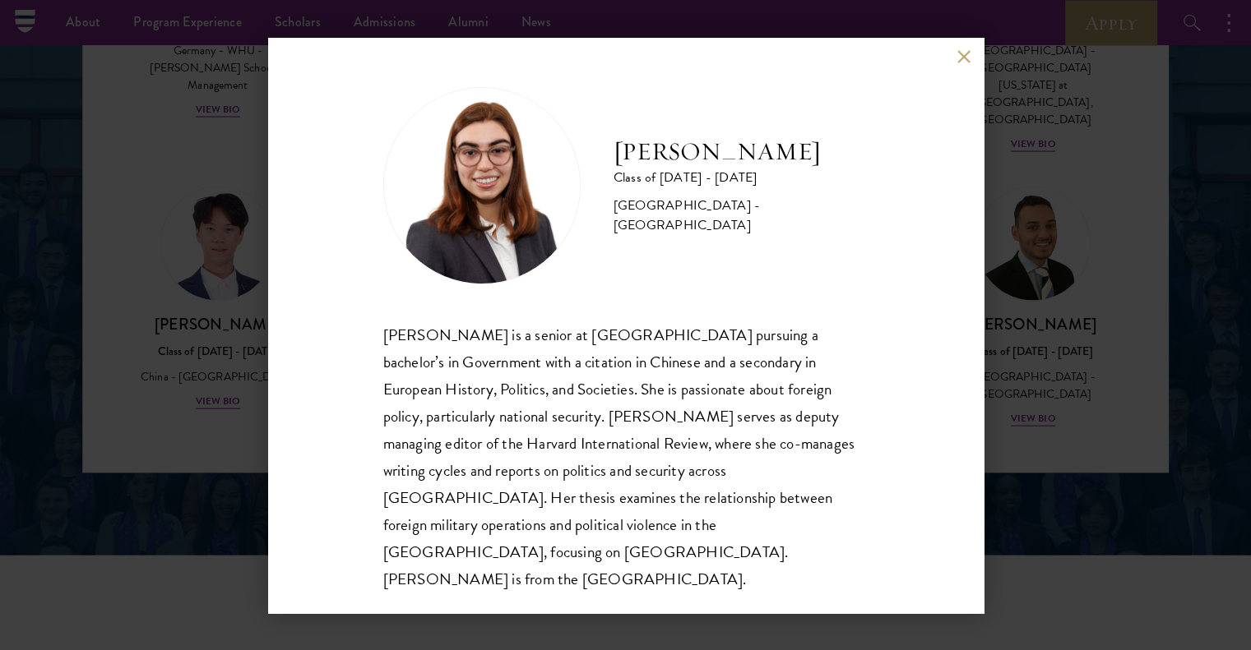
click at [964, 64] on button at bounding box center [964, 57] width 14 height 14
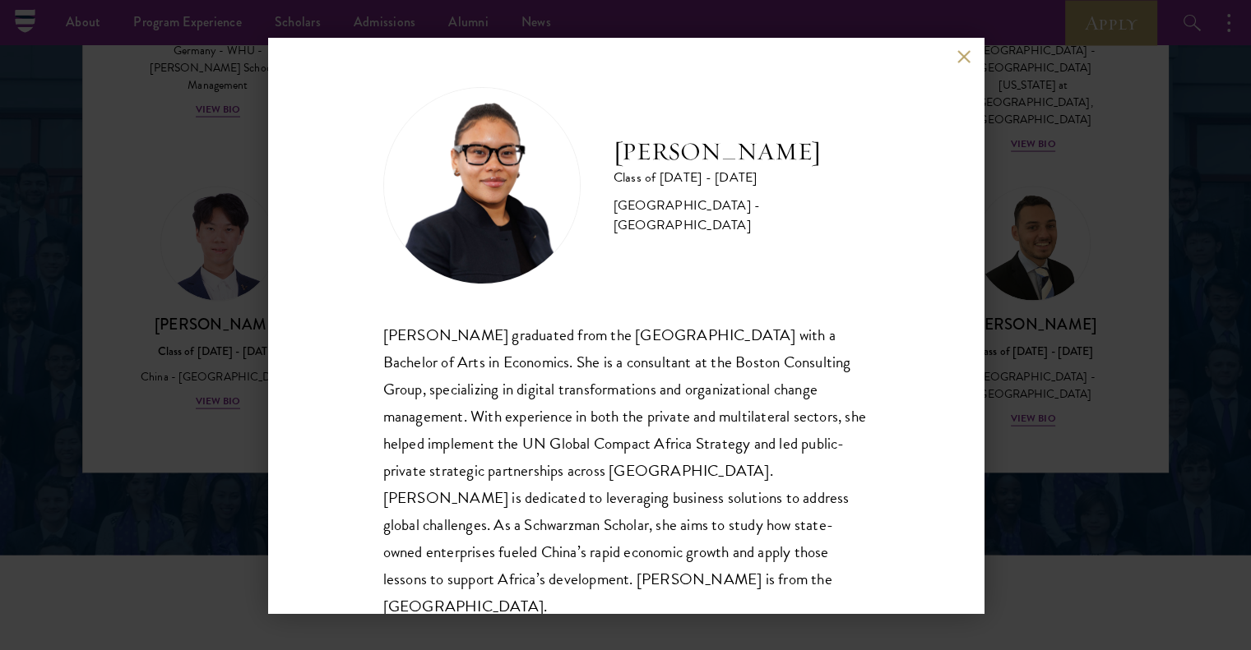
click at [965, 65] on div "[PERSON_NAME] Class of [DATE] - [DATE] [GEOGRAPHIC_DATA] - [GEOGRAPHIC_DATA] [P…" at bounding box center [625, 326] width 715 height 576
click at [959, 62] on button at bounding box center [964, 57] width 14 height 14
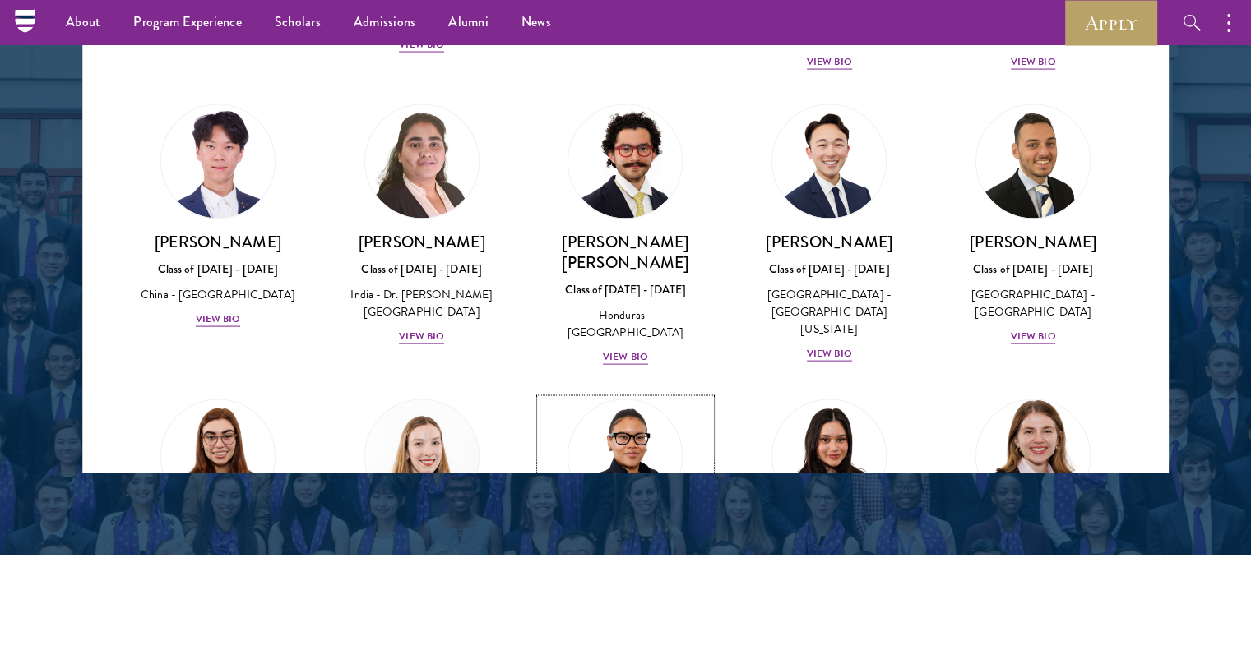
scroll to position [3591, 0]
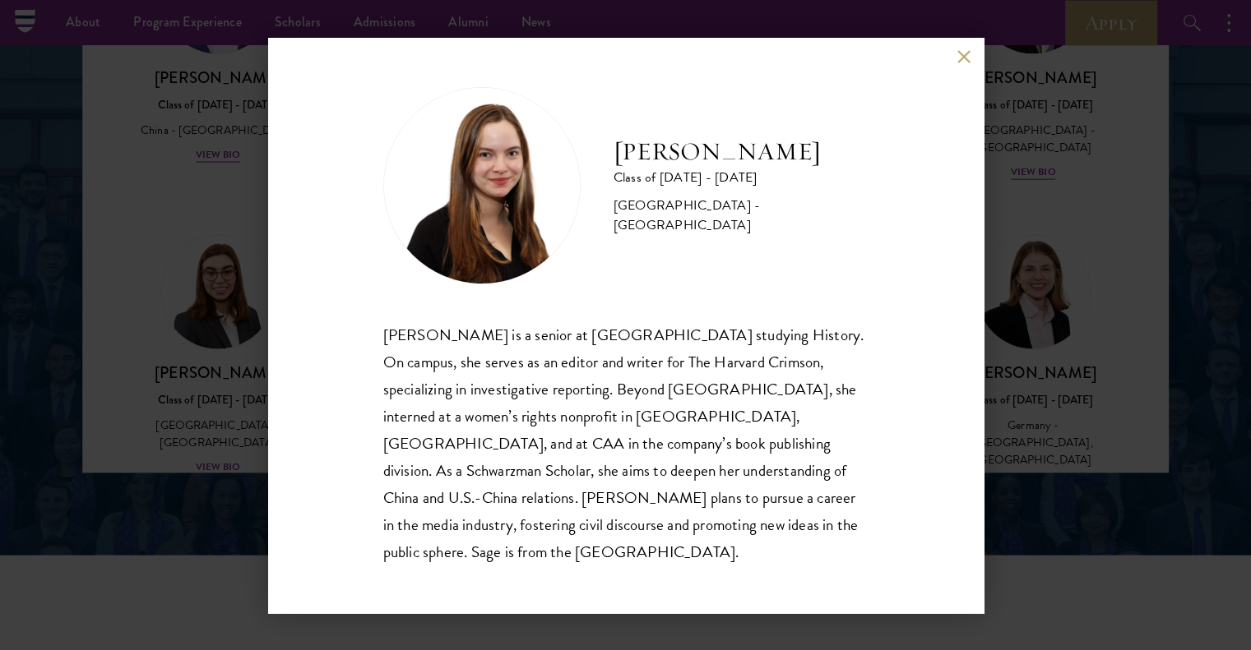
click at [965, 64] on button at bounding box center [964, 57] width 14 height 14
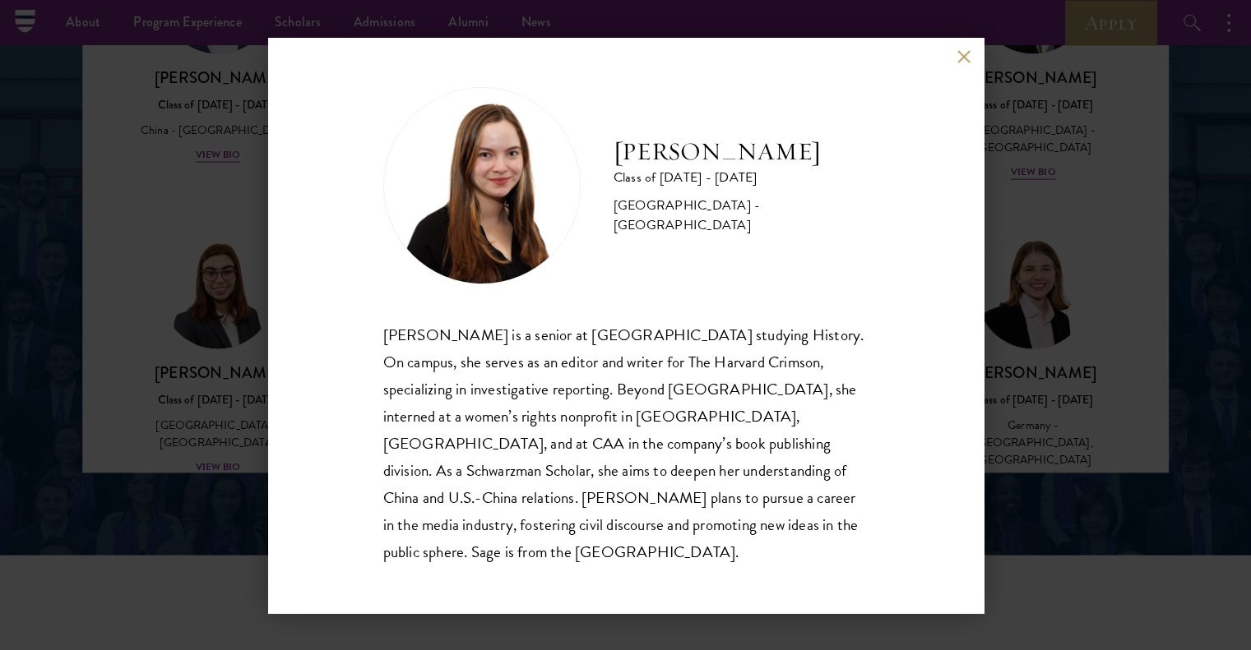
click at [961, 64] on button at bounding box center [964, 57] width 14 height 14
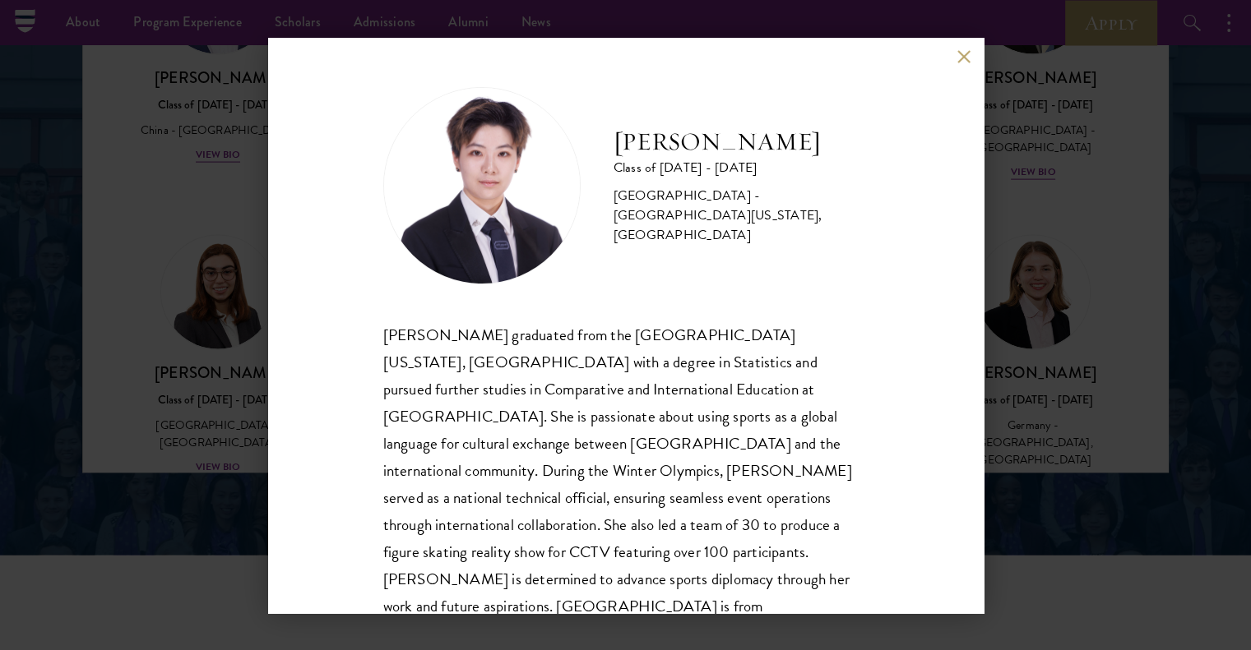
click at [961, 60] on button at bounding box center [964, 57] width 14 height 14
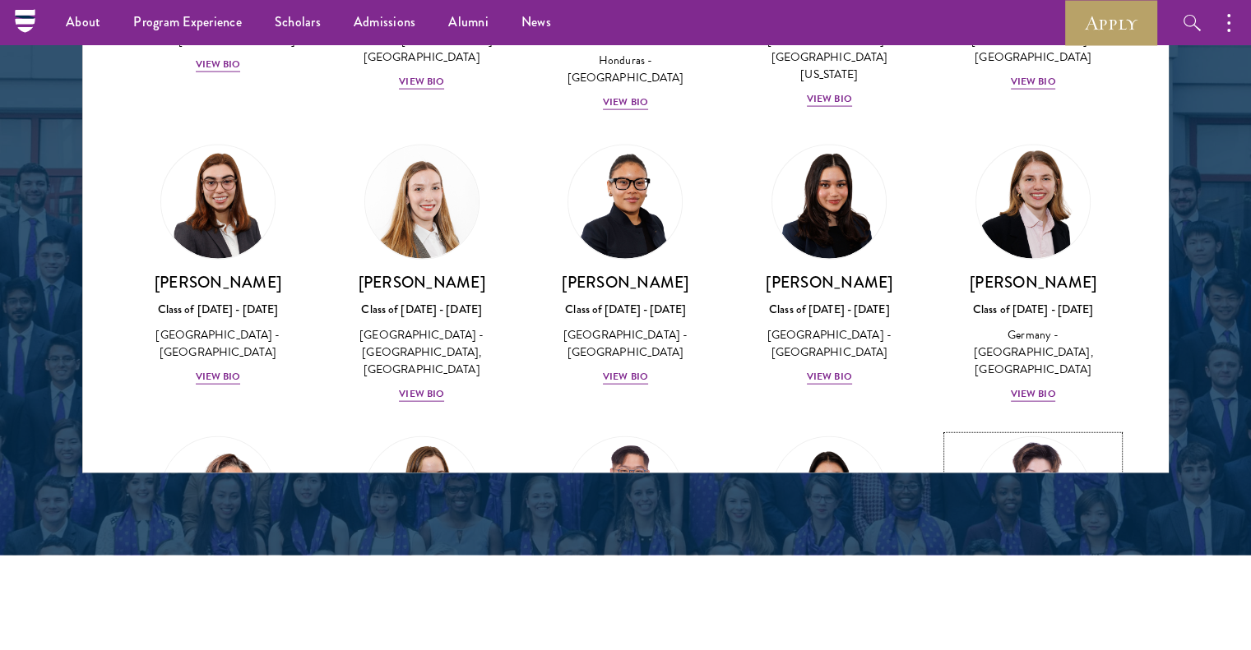
scroll to position [3755, 0]
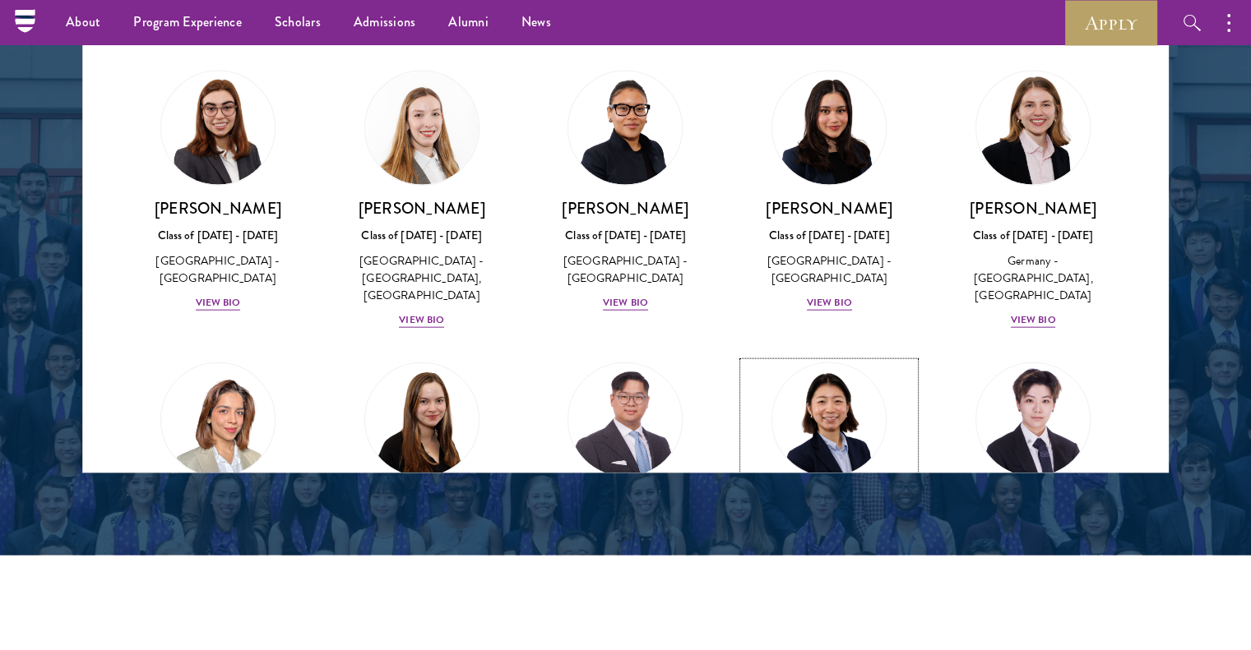
click at [820, 586] on div "View Bio" at bounding box center [829, 594] width 45 height 16
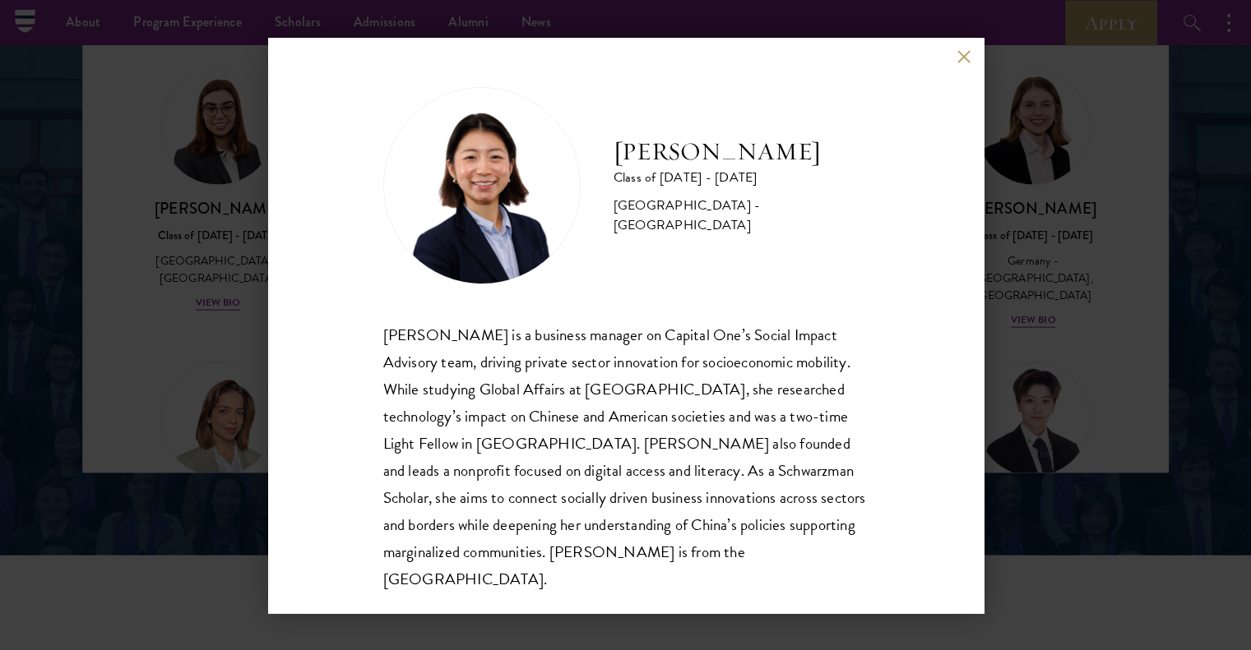
click at [964, 58] on button at bounding box center [964, 57] width 14 height 14
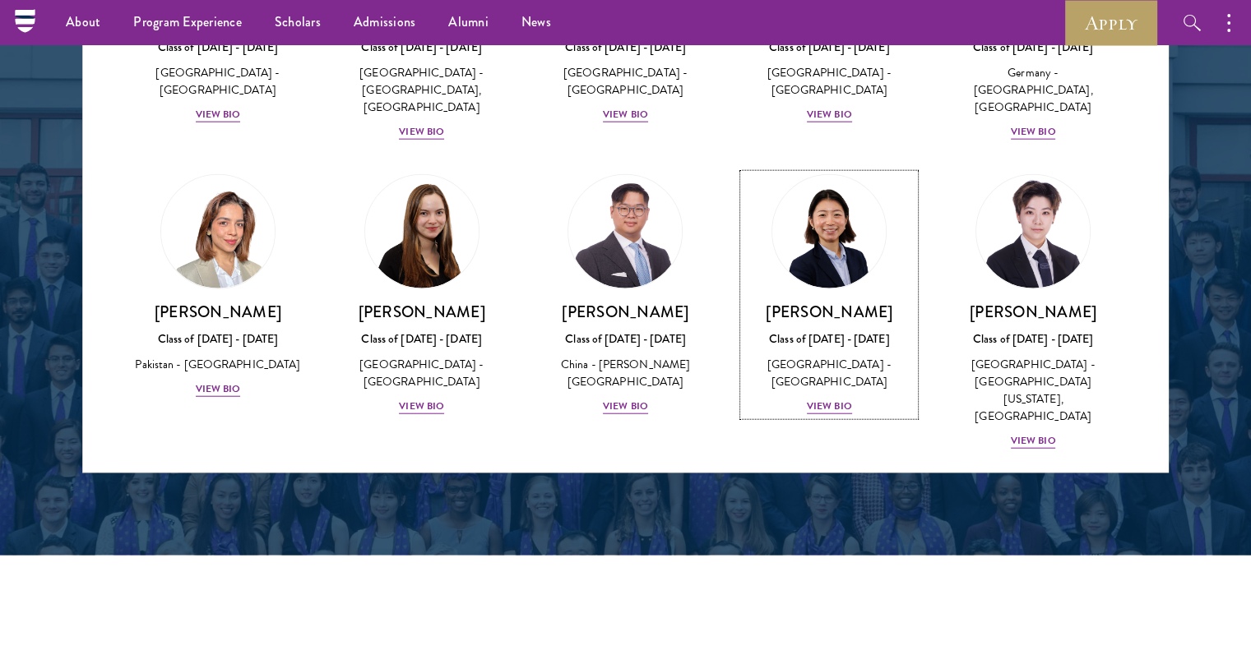
scroll to position [4002, 0]
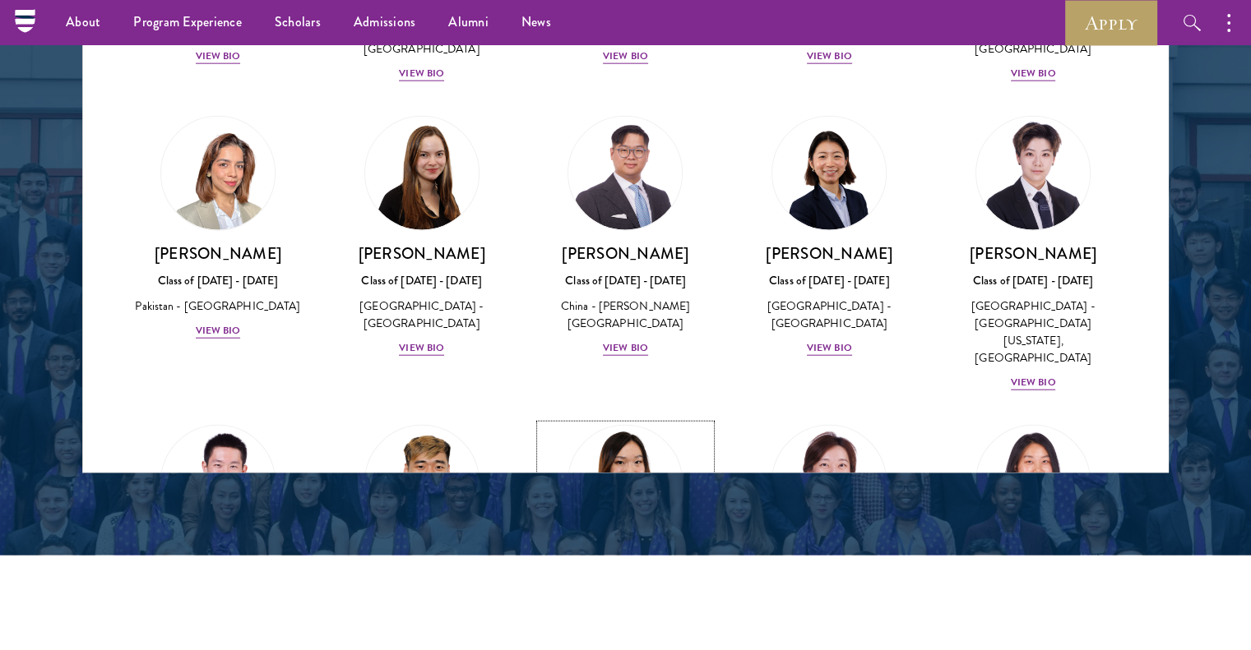
click at [625, 649] on div "View Bio" at bounding box center [625, 657] width 45 height 16
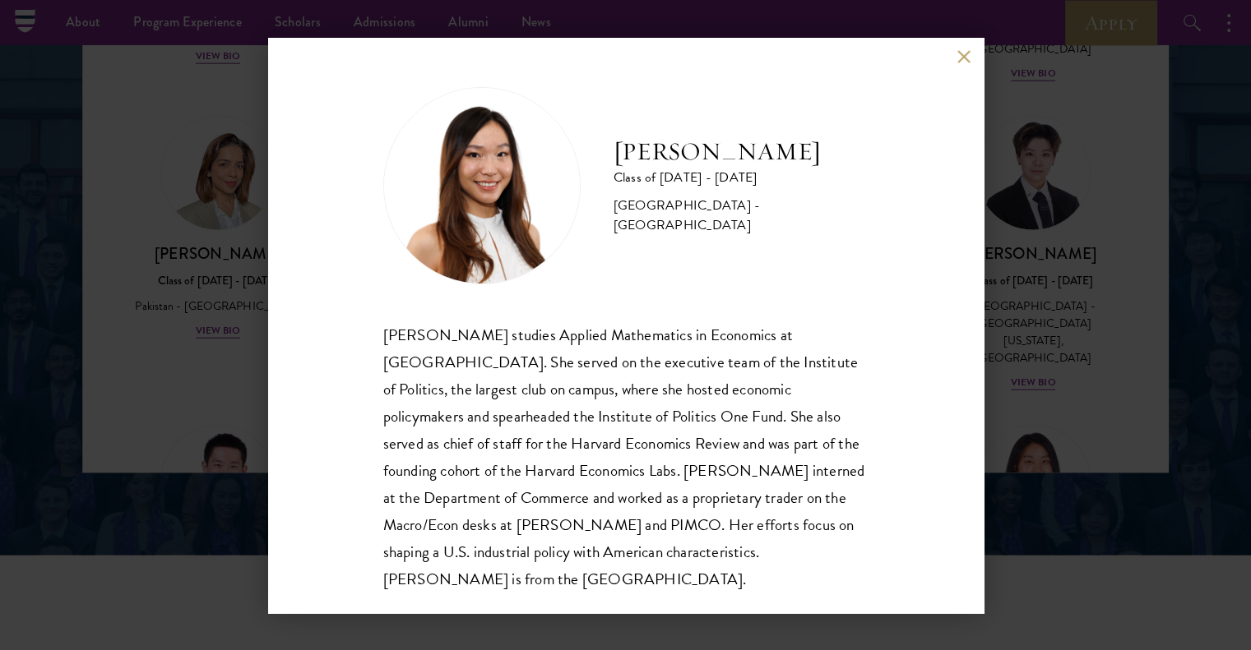
scroll to position [2, 0]
click at [955, 55] on div "[PERSON_NAME] Class of [DATE] - [DATE] [GEOGRAPHIC_DATA] - [GEOGRAPHIC_DATA] [P…" at bounding box center [625, 326] width 715 height 576
click at [962, 56] on button at bounding box center [964, 57] width 14 height 14
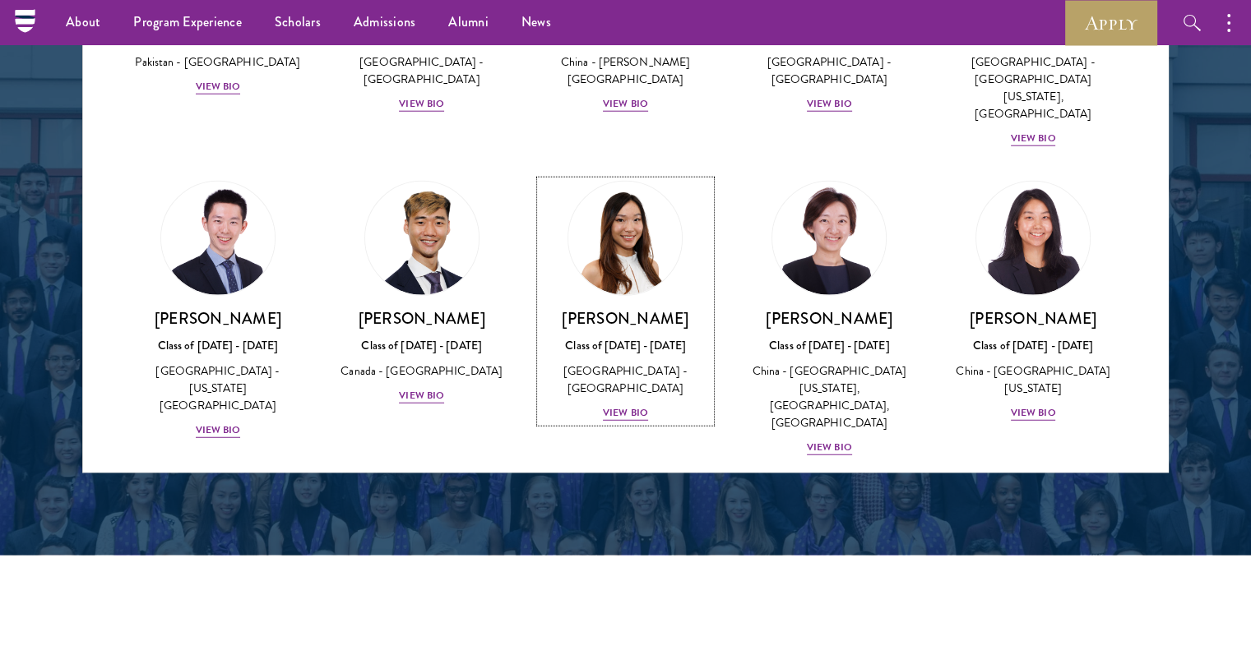
scroll to position [4249, 0]
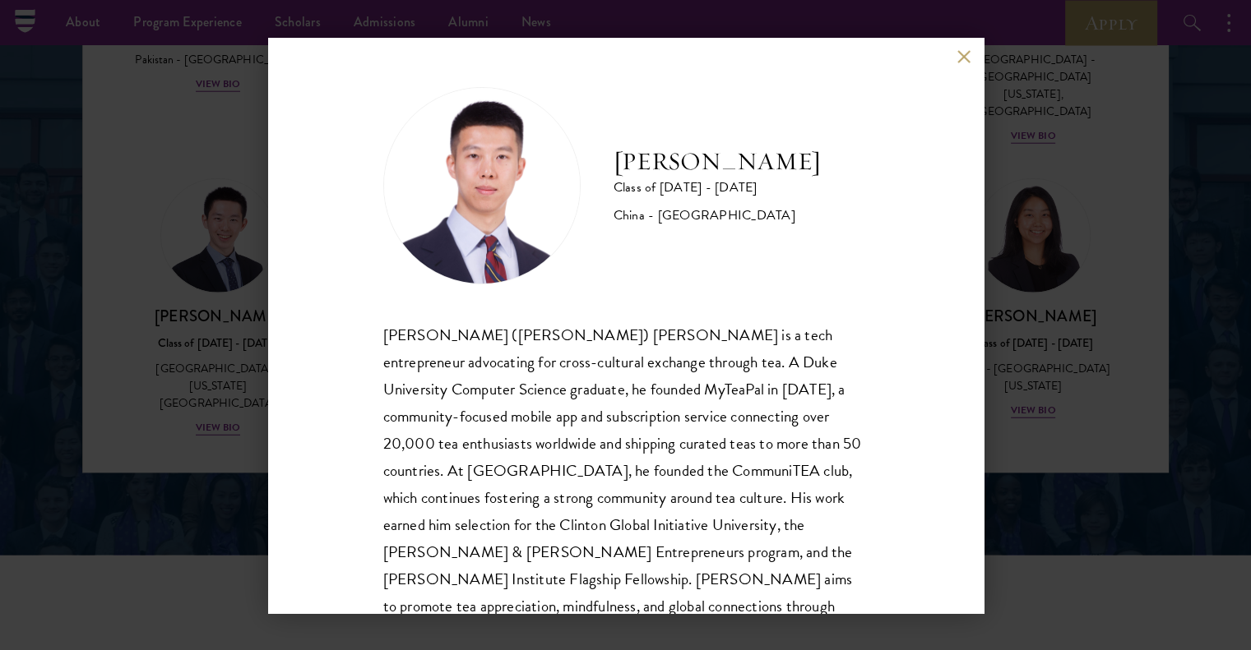
scroll to position [56, 0]
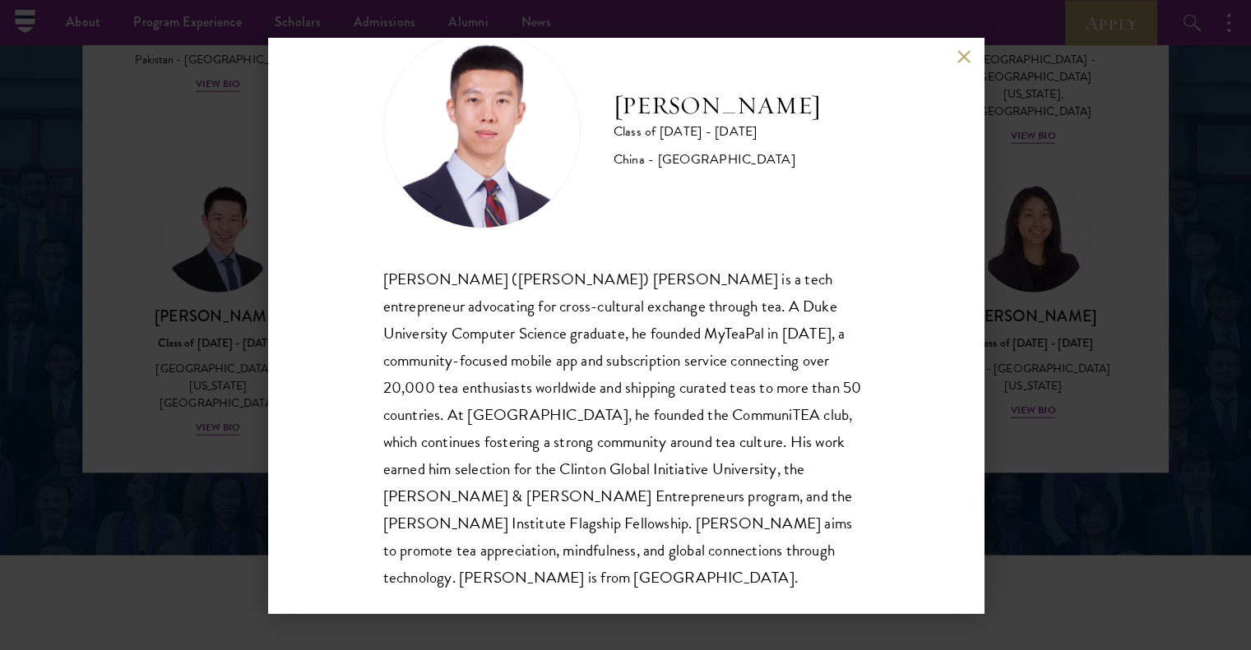
click at [967, 58] on button at bounding box center [964, 57] width 14 height 14
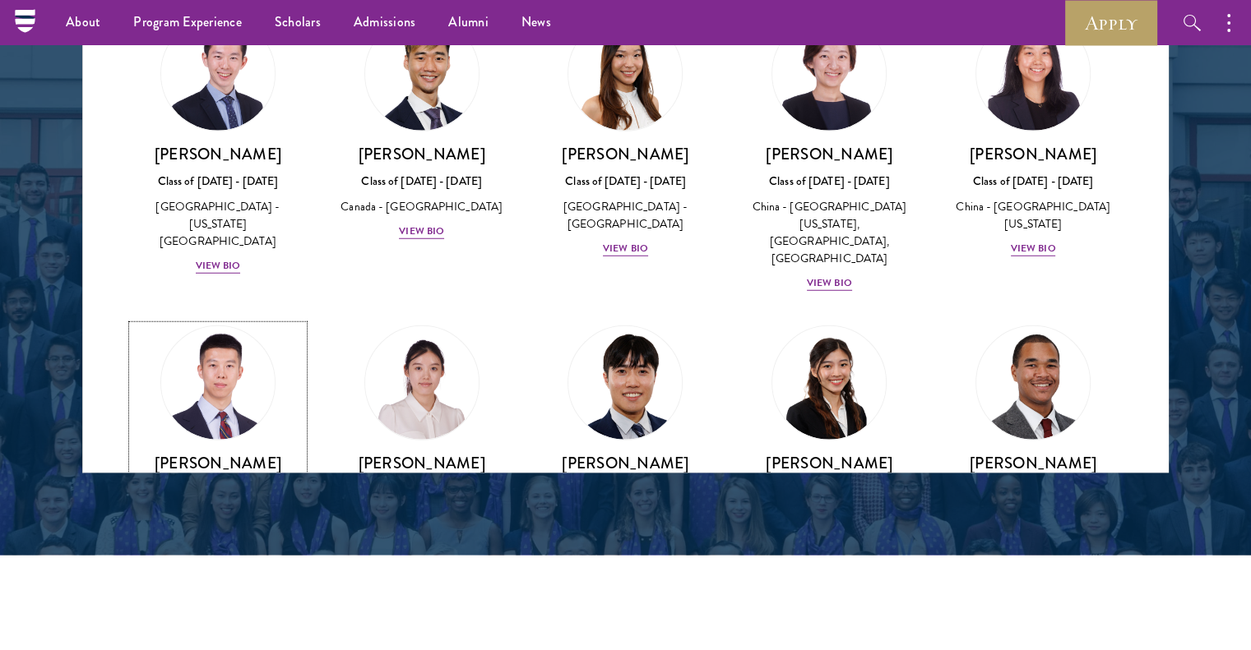
scroll to position [4413, 0]
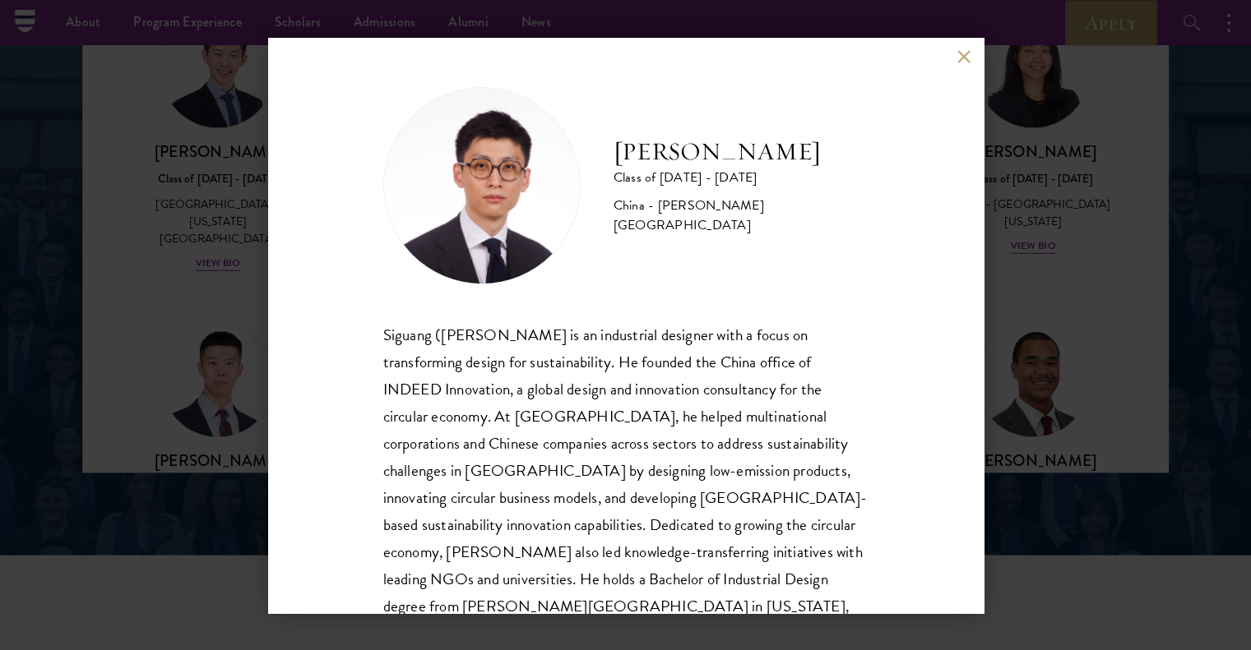
click at [967, 63] on button at bounding box center [964, 57] width 14 height 14
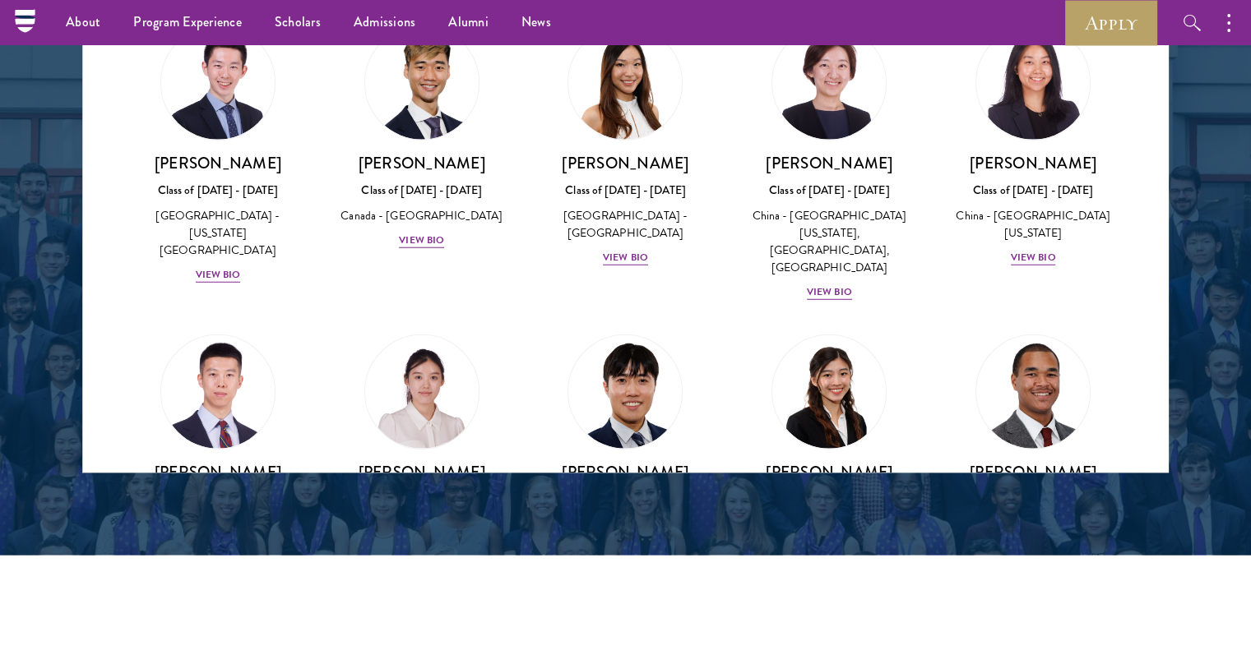
scroll to position [4495, 0]
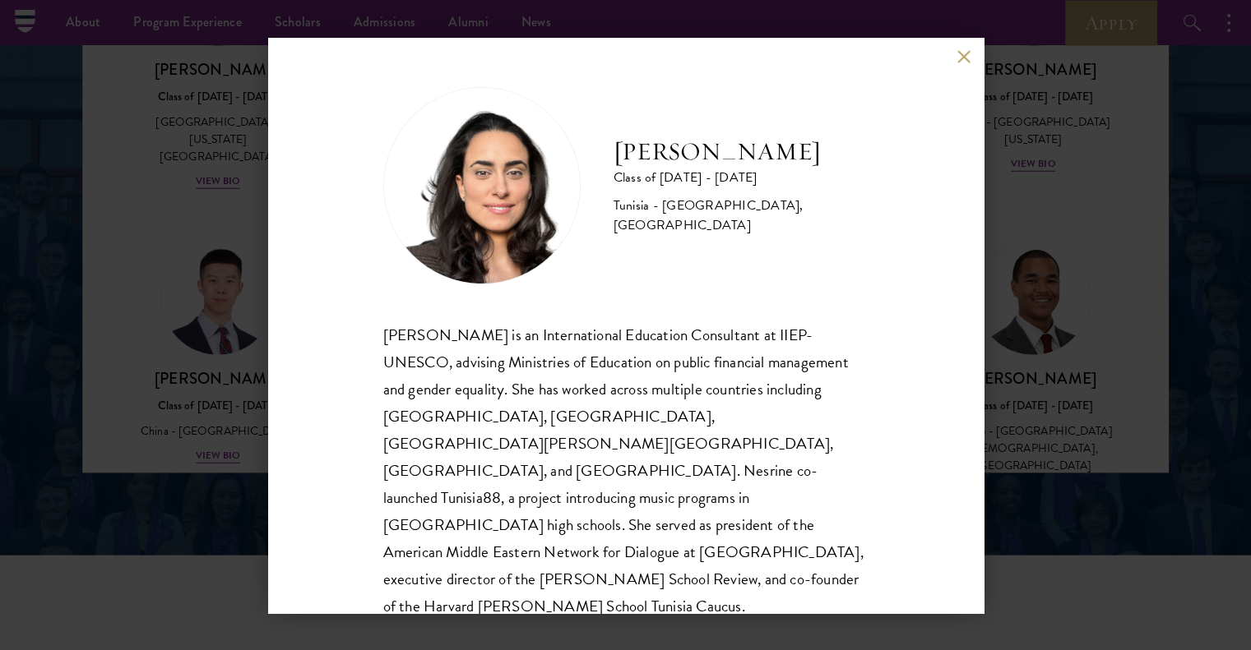
click at [955, 60] on div "[PERSON_NAME] Class of [DATE] - [DATE] [GEOGRAPHIC_DATA] - [GEOGRAPHIC_DATA], […" at bounding box center [625, 326] width 715 height 576
click at [968, 58] on button at bounding box center [964, 57] width 14 height 14
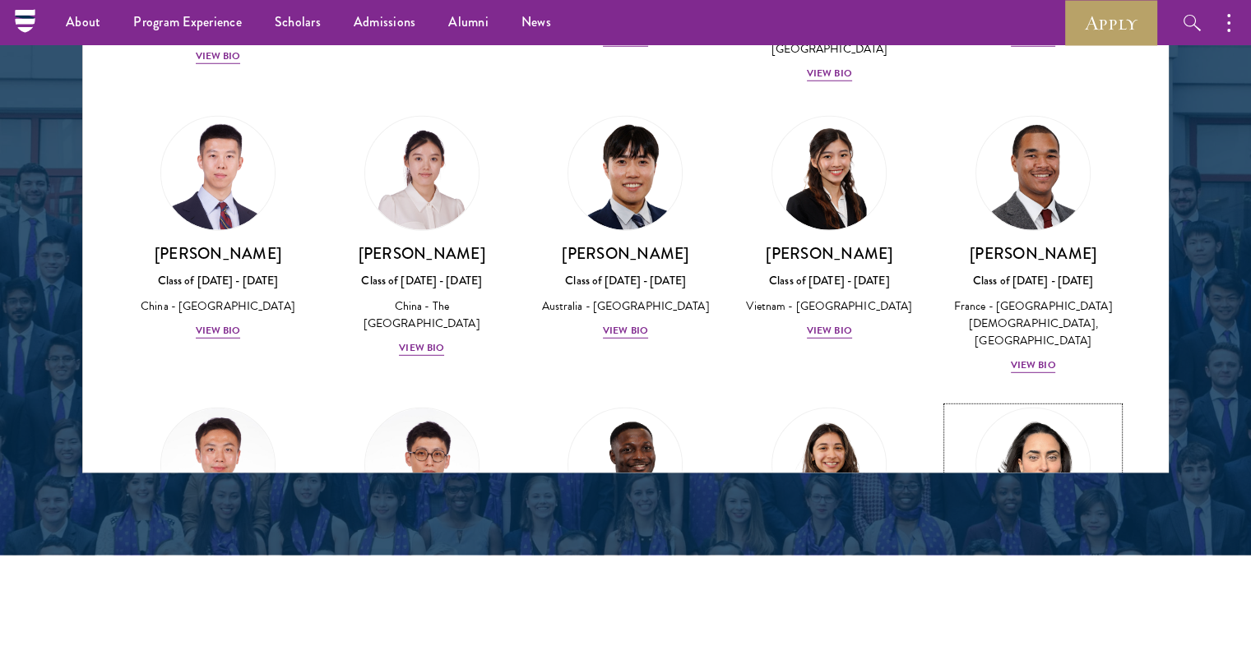
scroll to position [4824, 0]
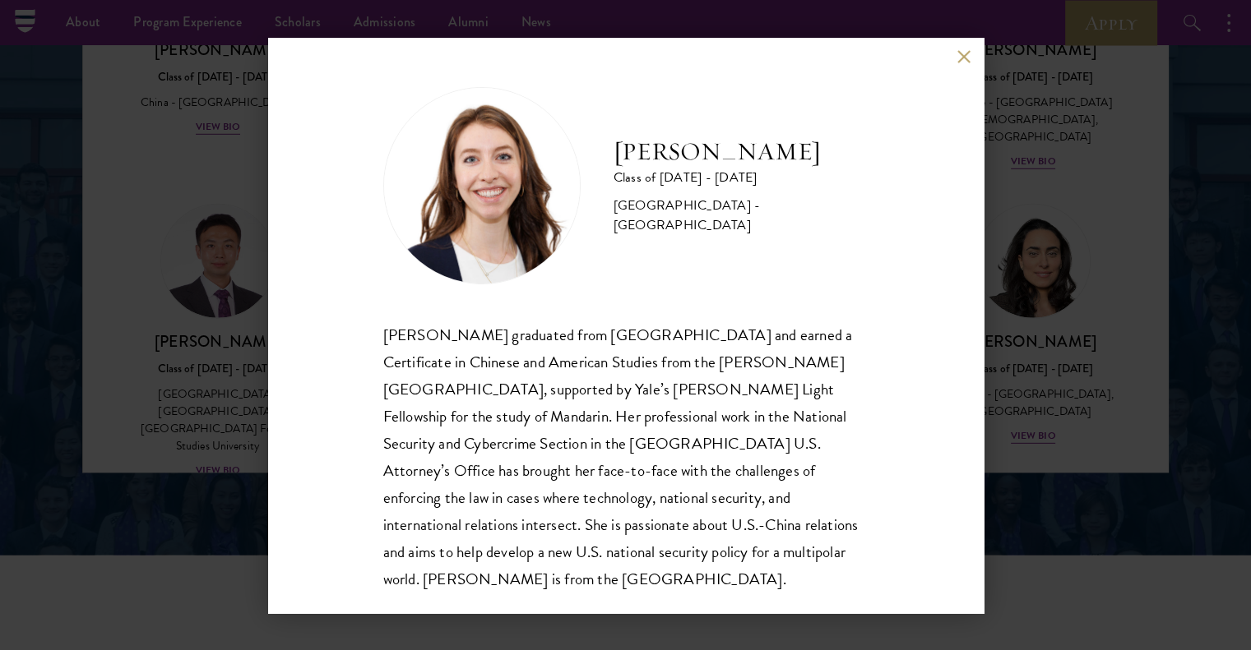
click at [957, 53] on button at bounding box center [964, 57] width 14 height 14
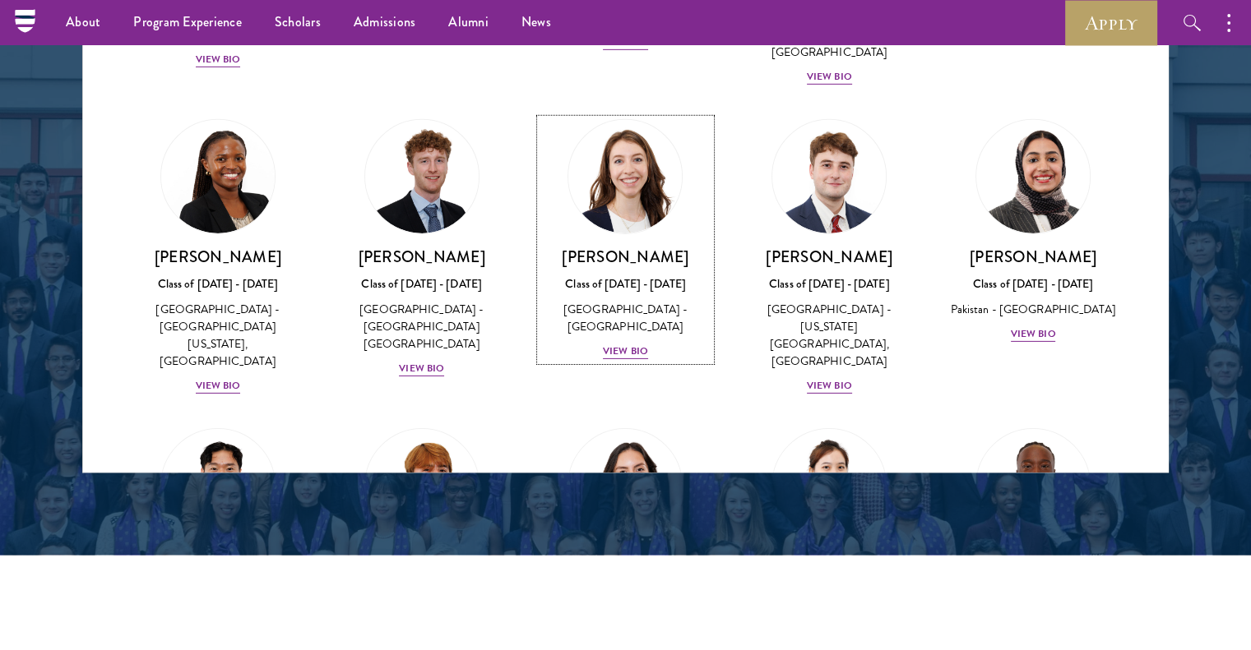
scroll to position [5153, 0]
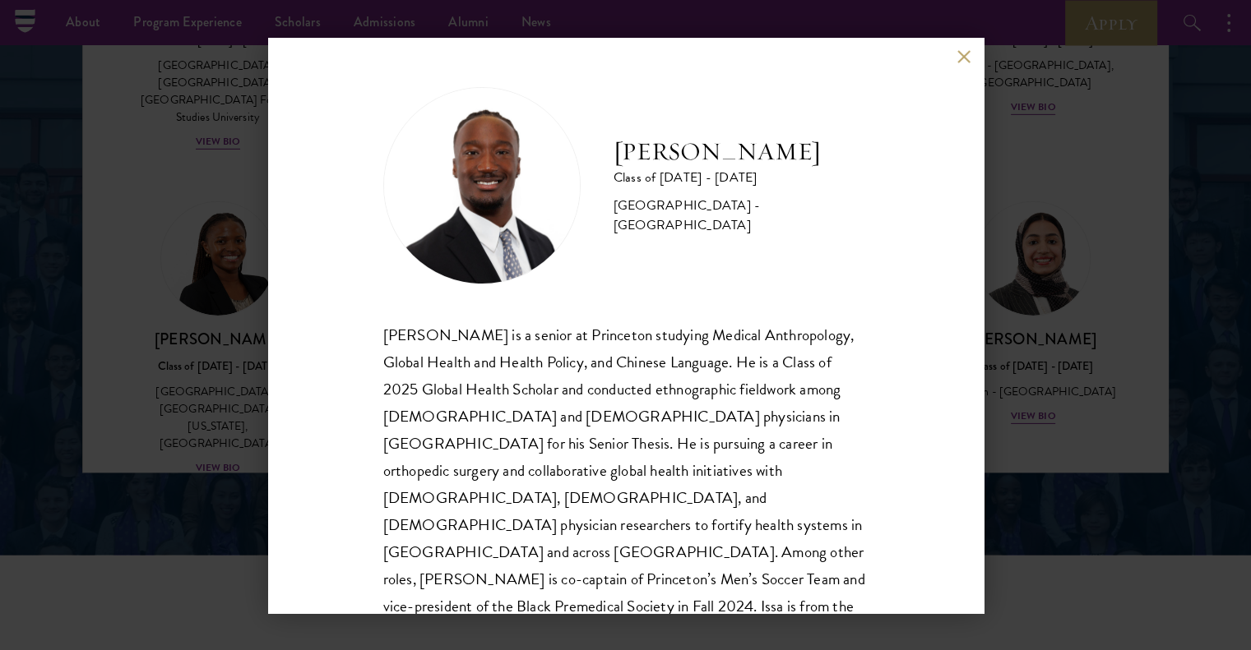
click at [960, 58] on button at bounding box center [964, 57] width 14 height 14
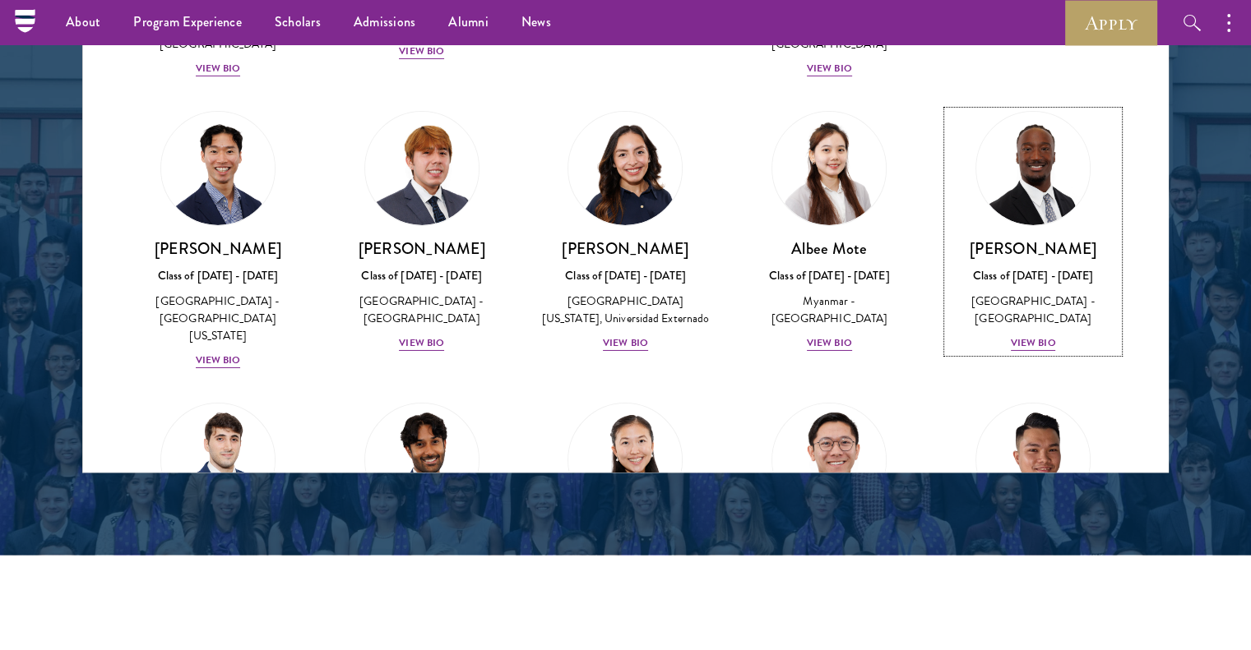
scroll to position [5646, 0]
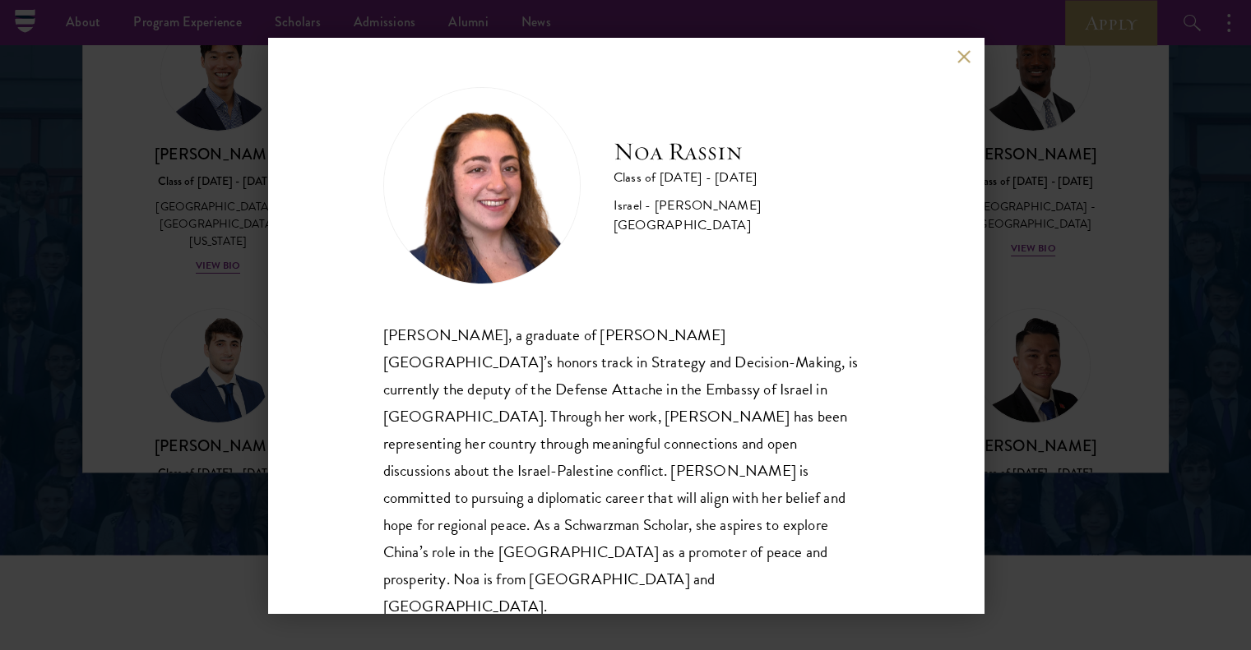
click at [965, 64] on button at bounding box center [964, 57] width 14 height 14
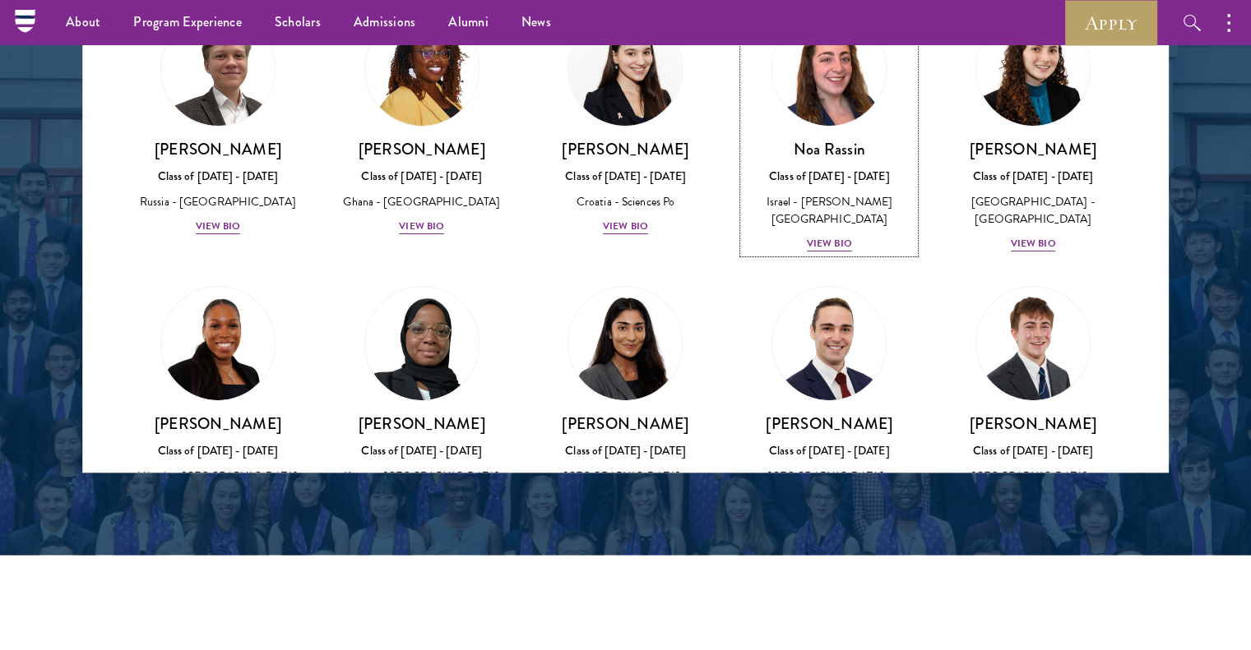
scroll to position [6304, 0]
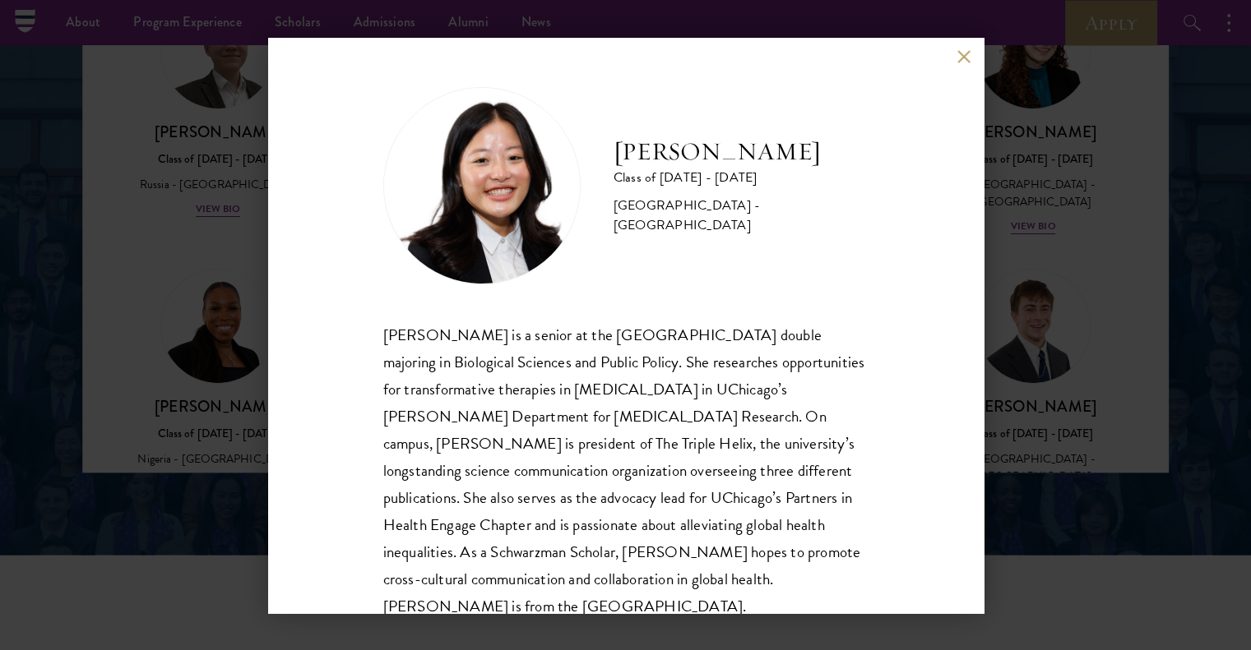
click at [966, 61] on button at bounding box center [964, 57] width 14 height 14
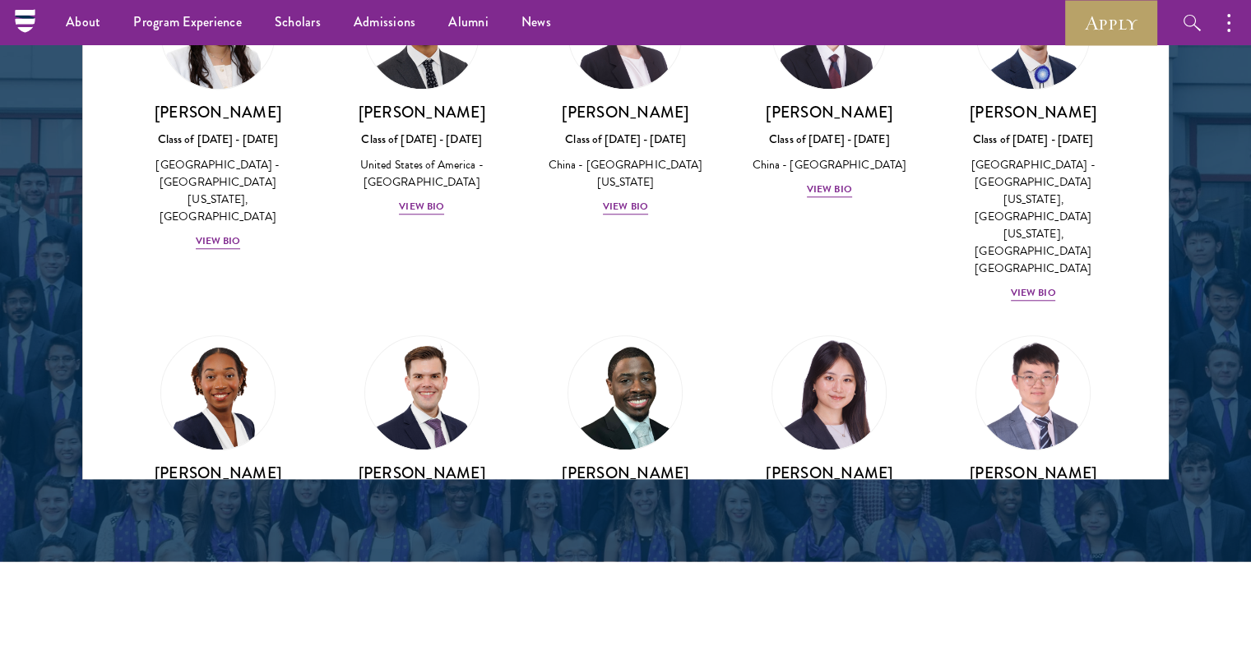
scroll to position [7910, 0]
